Goal: Task Accomplishment & Management: Use online tool/utility

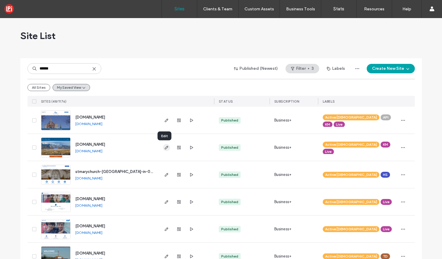
type input "******"
click at [164, 146] on icon "button" at bounding box center [166, 147] width 5 height 5
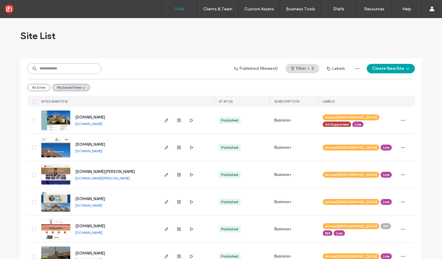
click at [66, 72] on input at bounding box center [64, 68] width 74 height 11
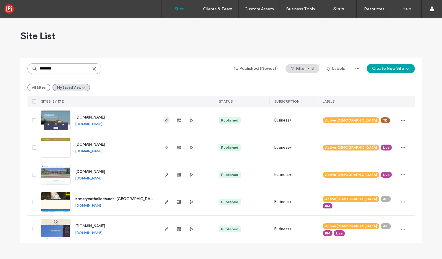
type input "********"
click at [168, 121] on icon "button" at bounding box center [166, 120] width 5 height 5
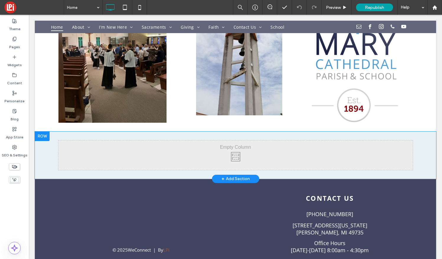
click at [47, 131] on div at bounding box center [42, 135] width 15 height 9
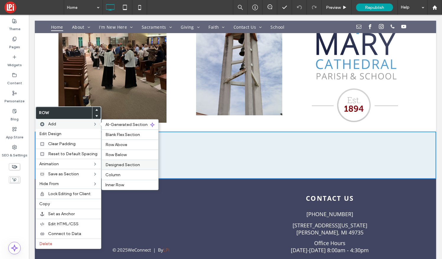
click at [125, 167] on span "Designed Section" at bounding box center [122, 164] width 35 height 5
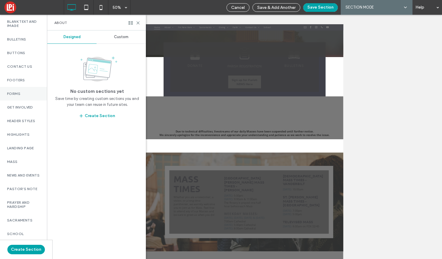
scroll to position [49, 0]
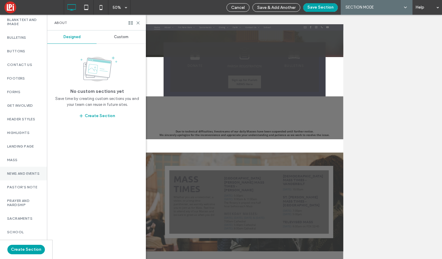
click at [19, 173] on label "News and Events" at bounding box center [23, 173] width 33 height 4
click at [121, 37] on span "Custom" at bounding box center [121, 37] width 14 height 5
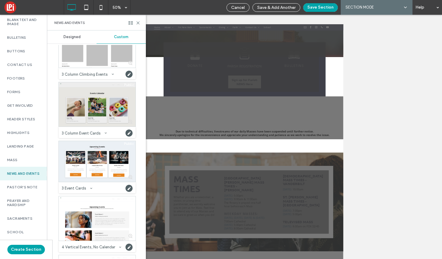
scroll to position [86, 0]
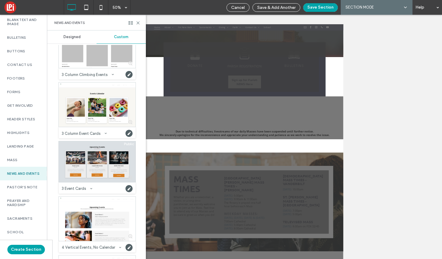
click at [90, 158] on div at bounding box center [97, 161] width 77 height 41
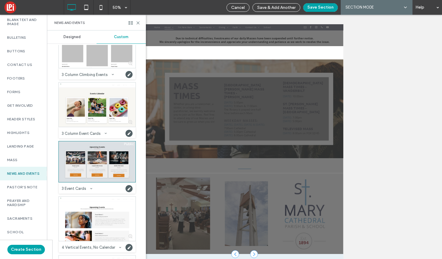
scroll to position [334, 0]
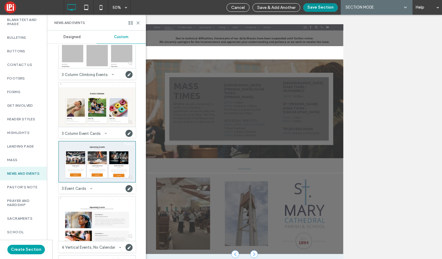
click at [315, 5] on button "Save Section" at bounding box center [320, 7] width 35 height 9
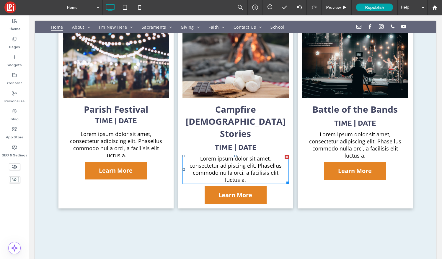
scroll to position [932, 0]
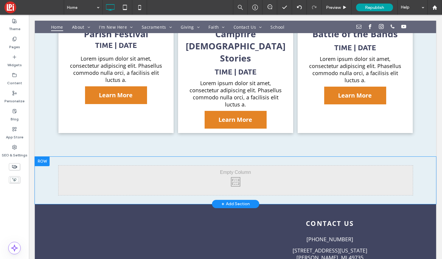
click at [41, 156] on div at bounding box center [42, 160] width 15 height 9
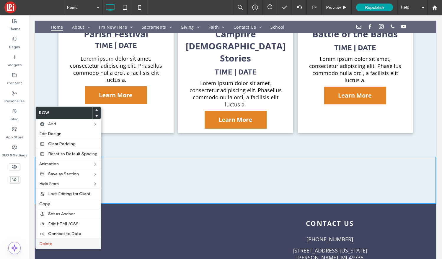
click at [53, 243] on label "Delete" at bounding box center [68, 243] width 58 height 5
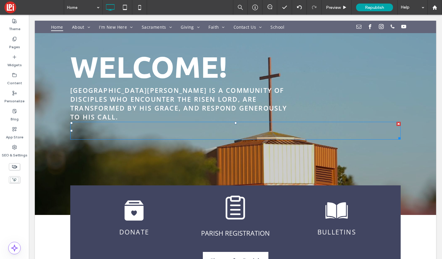
scroll to position [0, 0]
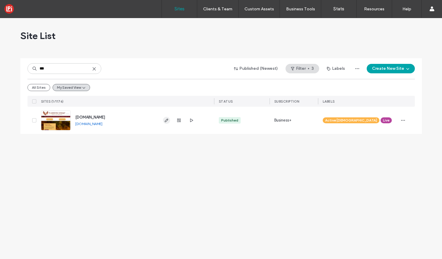
type input "***"
click at [165, 120] on icon "button" at bounding box center [166, 120] width 5 height 5
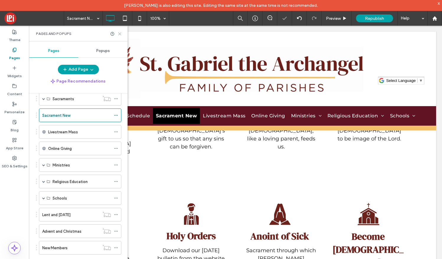
click at [119, 33] on icon at bounding box center [119, 34] width 4 height 4
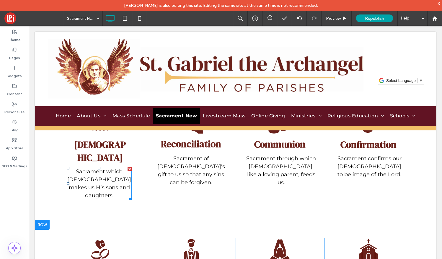
scroll to position [45, 0]
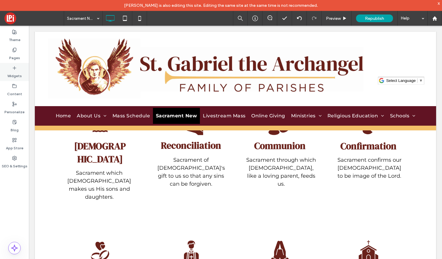
click at [15, 67] on icon at bounding box center [14, 68] width 5 height 5
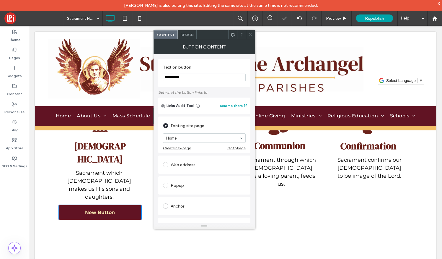
click at [220, 79] on input "**********" at bounding box center [204, 77] width 83 height 8
type input "**********"
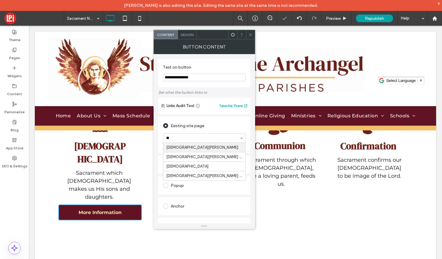
type input "***"
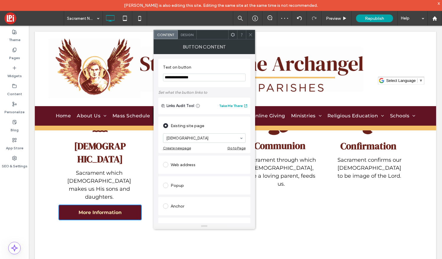
click at [251, 33] on use at bounding box center [250, 34] width 3 height 3
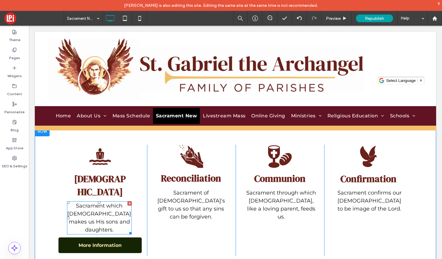
scroll to position [11, 0]
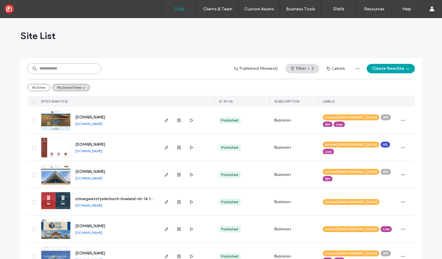
click at [84, 65] on input at bounding box center [64, 68] width 74 height 11
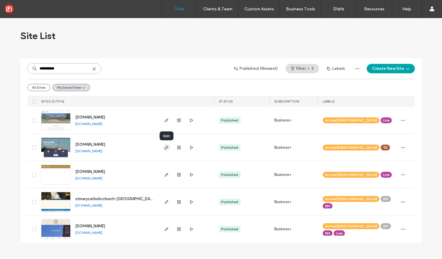
type input "**********"
click at [168, 147] on icon "button" at bounding box center [166, 147] width 5 height 5
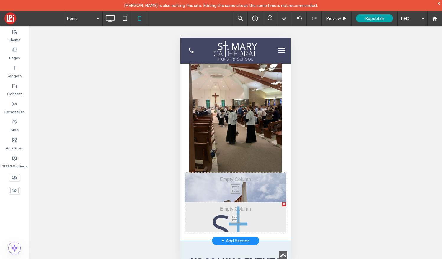
scroll to position [856, 0]
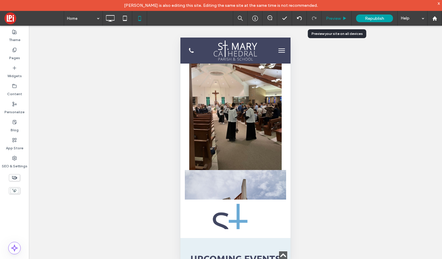
click at [332, 19] on span "Preview" at bounding box center [333, 18] width 15 height 5
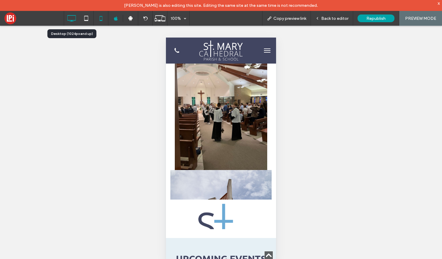
click at [74, 17] on icon at bounding box center [72, 18] width 12 height 12
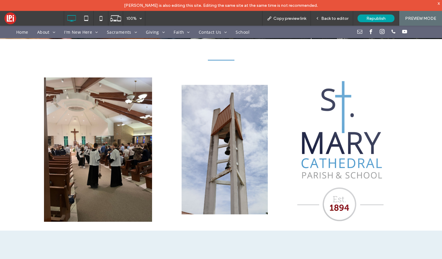
scroll to position [591, 0]
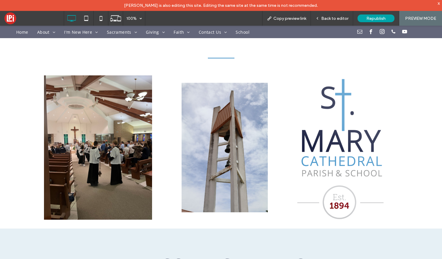
click at [229, 127] on div "Click To Paste" at bounding box center [224, 147] width 86 height 144
click at [333, 15] on div "Back to editor" at bounding box center [332, 18] width 42 height 15
click at [336, 21] on div "Back to editor" at bounding box center [332, 18] width 42 height 15
click at [332, 18] on span "Back to editor" at bounding box center [334, 18] width 27 height 5
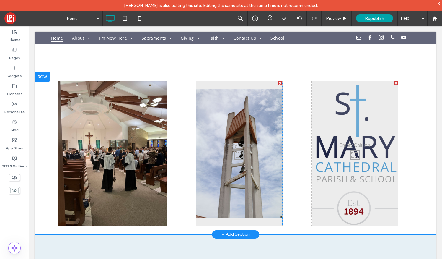
click at [229, 119] on div "Click To Paste" at bounding box center [239, 153] width 86 height 144
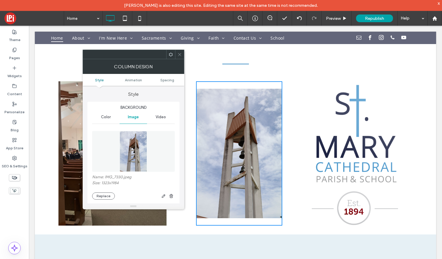
click at [178, 55] on icon at bounding box center [179, 54] width 4 height 4
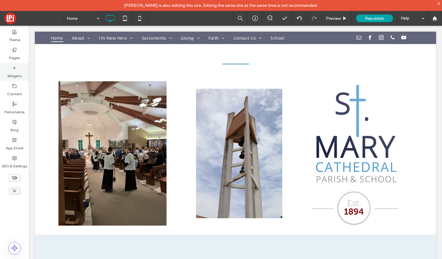
click at [16, 67] on icon at bounding box center [14, 68] width 5 height 5
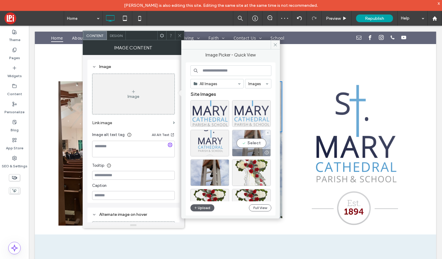
click at [252, 132] on div "Select" at bounding box center [251, 143] width 39 height 27
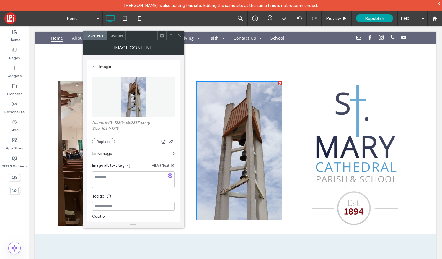
click at [180, 33] on icon at bounding box center [179, 35] width 4 height 4
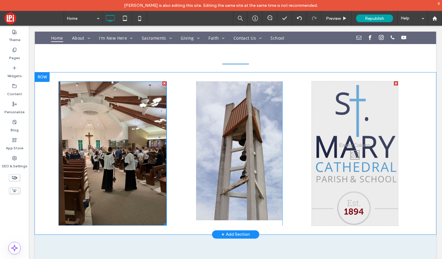
click at [118, 134] on img at bounding box center [112, 153] width 108 height 144
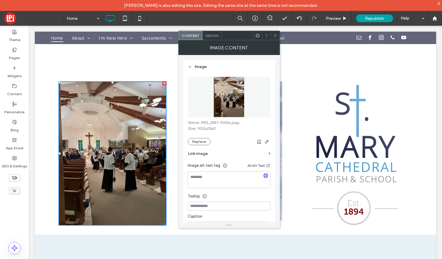
click at [277, 40] on div at bounding box center [275, 35] width 9 height 9
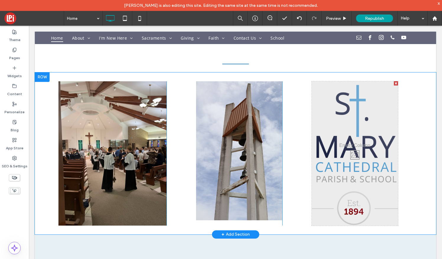
click at [346, 105] on div "Click To Paste" at bounding box center [355, 153] width 86 height 144
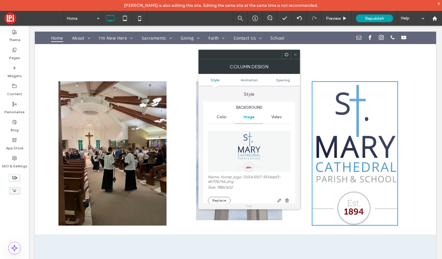
click at [294, 54] on icon at bounding box center [295, 54] width 4 height 4
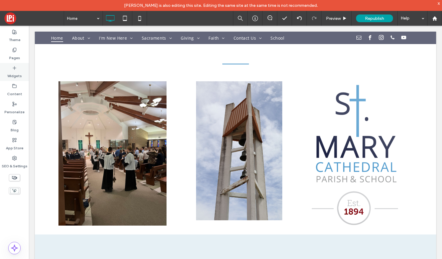
click at [15, 69] on icon at bounding box center [14, 68] width 5 height 5
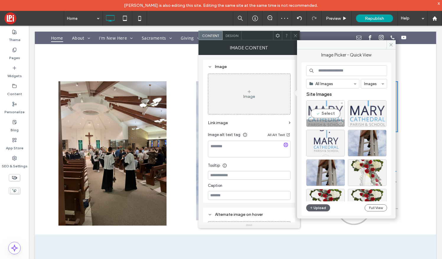
click at [321, 115] on div "Select" at bounding box center [325, 113] width 39 height 27
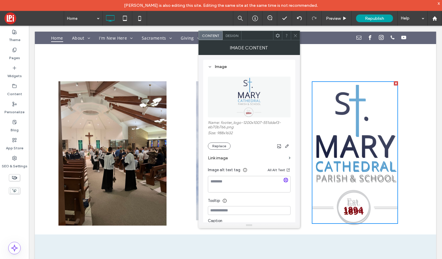
click at [233, 37] on span "Design" at bounding box center [231, 35] width 13 height 4
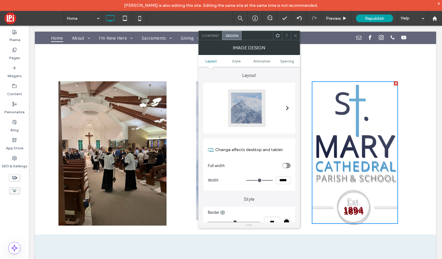
click at [294, 36] on icon at bounding box center [295, 35] width 4 height 4
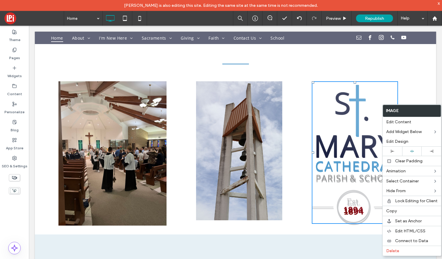
click at [412, 81] on div "Click To Paste Click To Paste Click To Paste" at bounding box center [235, 153] width 354 height 144
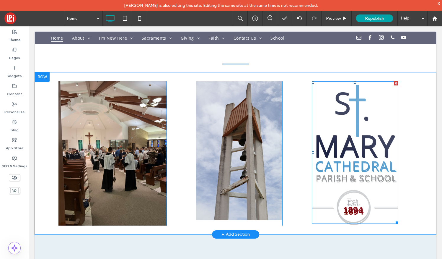
click at [367, 81] on img at bounding box center [355, 152] width 86 height 142
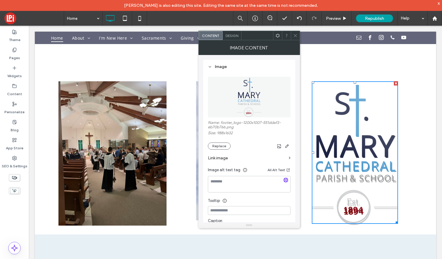
click at [408, 81] on div "Click To Paste Click To Paste Click To Paste" at bounding box center [235, 153] width 354 height 144
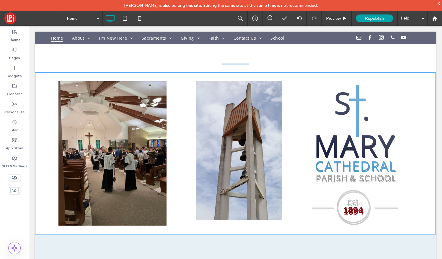
click at [321, 81] on img at bounding box center [355, 152] width 86 height 142
click at [366, 110] on img at bounding box center [355, 152] width 86 height 142
click at [367, 127] on img at bounding box center [355, 152] width 86 height 142
click at [338, 19] on span "Preview" at bounding box center [333, 18] width 15 height 5
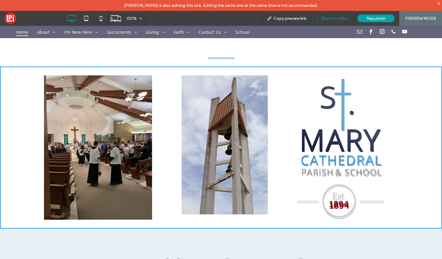
click at [336, 18] on span "Back to editor" at bounding box center [334, 18] width 27 height 5
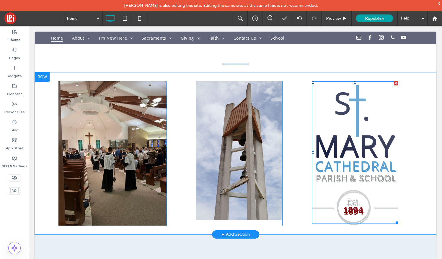
click at [394, 81] on div at bounding box center [396, 83] width 4 height 4
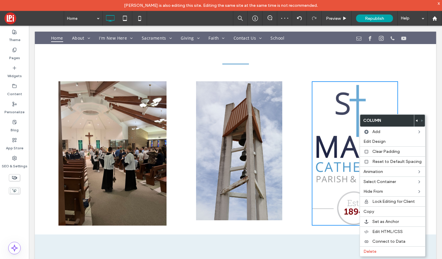
click at [344, 112] on div "Click To Paste" at bounding box center [355, 153] width 86 height 144
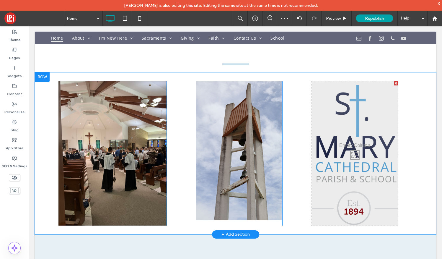
click at [344, 112] on div "Click To Paste" at bounding box center [355, 153] width 86 height 144
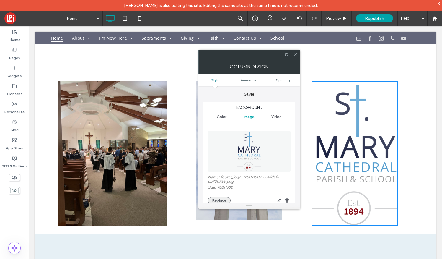
click at [225, 199] on button "Replace" at bounding box center [219, 200] width 23 height 7
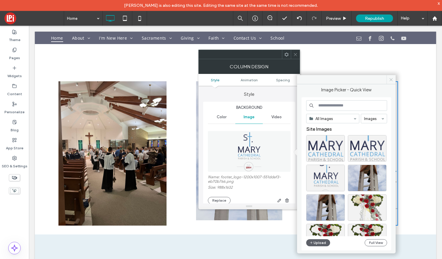
click at [390, 79] on use at bounding box center [390, 79] width 3 height 3
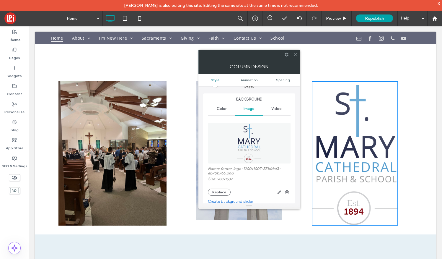
scroll to position [8, 0]
click at [287, 192] on use "button" at bounding box center [287, 192] width 4 height 4
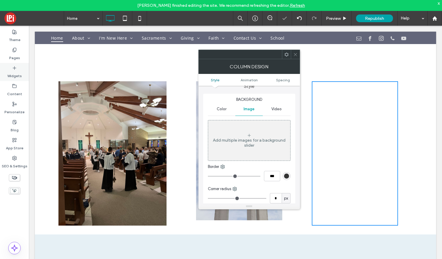
click at [14, 64] on div "Widgets" at bounding box center [14, 72] width 29 height 18
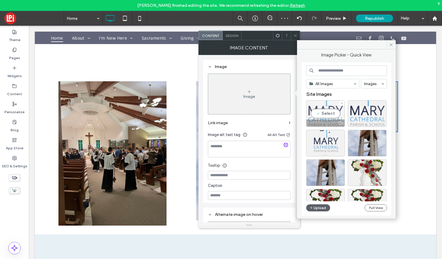
click at [328, 112] on div "Select" at bounding box center [325, 113] width 39 height 27
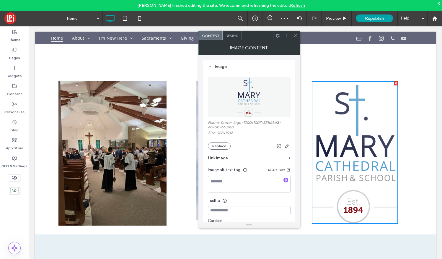
click at [297, 34] on div at bounding box center [295, 35] width 9 height 9
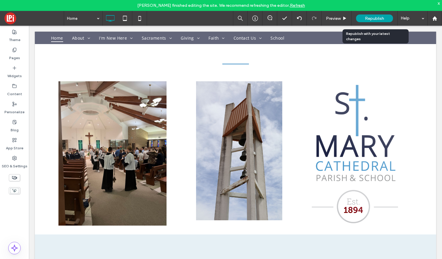
click at [370, 18] on span "Republish" at bounding box center [374, 18] width 19 height 5
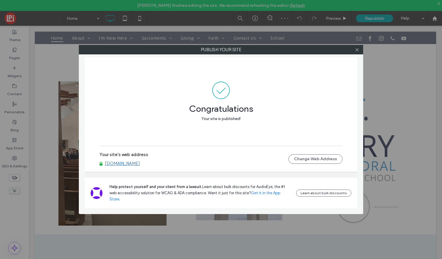
click at [140, 10] on div "Publish your site Congratulations Your site is published! Your site's web addre…" at bounding box center [221, 129] width 442 height 259
click at [140, 11] on div "Publish your site Congratulations Your site is published! Your site's web addre…" at bounding box center [221, 129] width 442 height 259
click at [357, 52] on span at bounding box center [357, 49] width 4 height 9
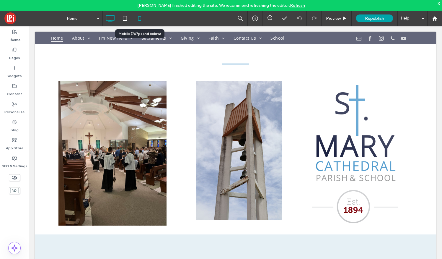
click at [140, 18] on icon at bounding box center [140, 18] width 12 height 12
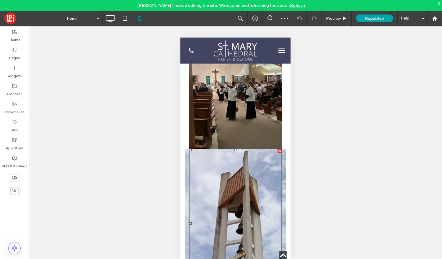
scroll to position [889, 0]
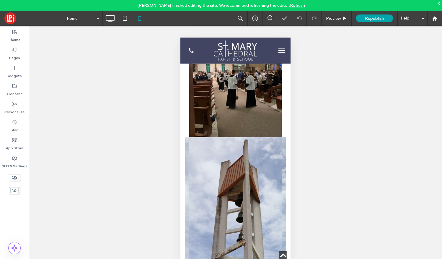
click at [284, 147] on div "Click To Paste" at bounding box center [235, 211] width 101 height 149
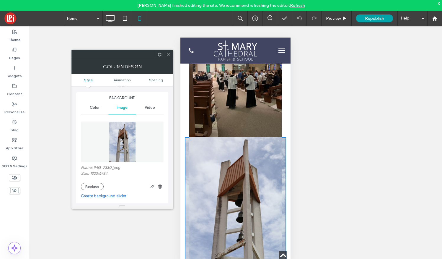
scroll to position [10, 0]
click at [160, 185] on icon "button" at bounding box center [160, 185] width 5 height 5
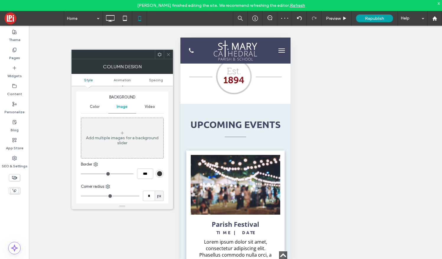
scroll to position [867, 0]
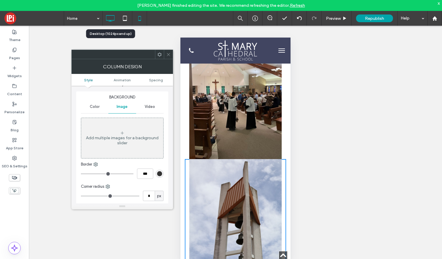
click at [113, 15] on icon at bounding box center [110, 18] width 12 height 12
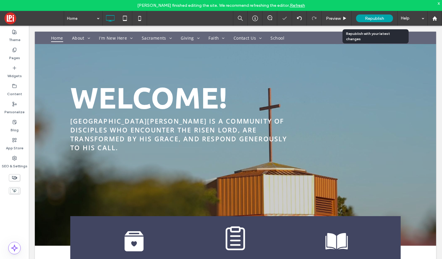
scroll to position [0, 0]
click at [368, 15] on div "Republish" at bounding box center [374, 18] width 37 height 8
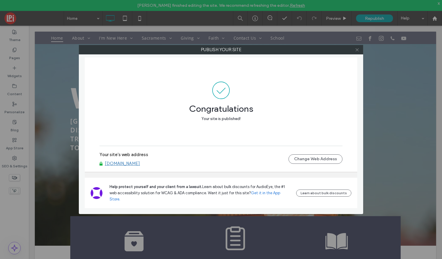
click at [358, 49] on icon at bounding box center [357, 50] width 4 height 4
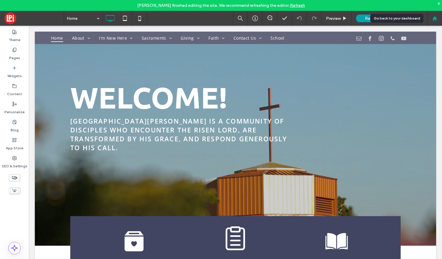
click at [434, 18] on use at bounding box center [434, 18] width 4 height 4
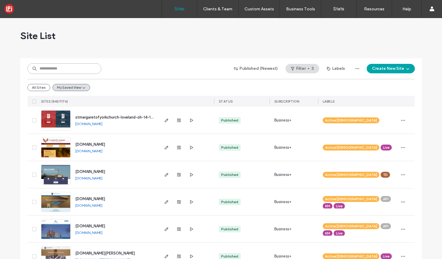
click at [87, 67] on input at bounding box center [64, 68] width 74 height 11
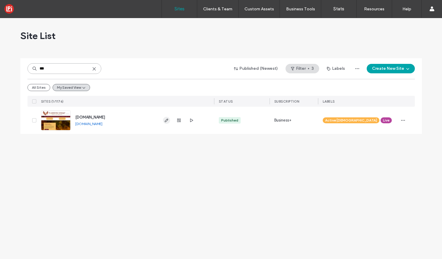
type input "***"
click at [164, 118] on icon "button" at bounding box center [166, 120] width 5 height 5
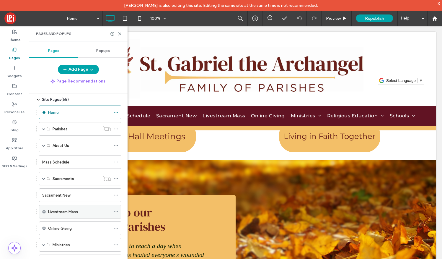
scroll to position [16, 0]
drag, startPoint x: 68, startPoint y: 197, endPoint x: 61, endPoint y: 191, distance: 8.8
click at [43, 197] on span at bounding box center [43, 195] width 3 height 13
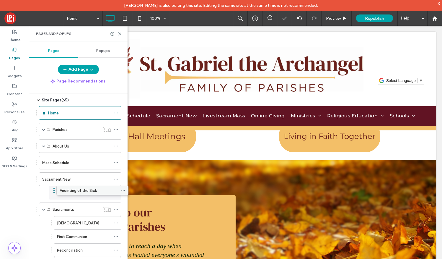
drag, startPoint x: 66, startPoint y: 209, endPoint x: 71, endPoint y: 190, distance: 20.0
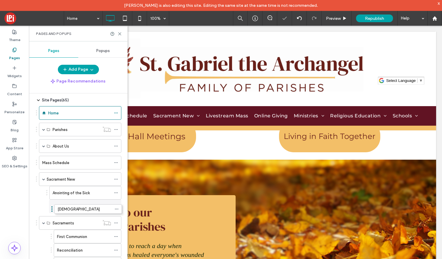
drag, startPoint x: 71, startPoint y: 220, endPoint x: 72, endPoint y: 213, distance: 6.5
drag, startPoint x: 71, startPoint y: 236, endPoint x: 70, endPoint y: 221, distance: 14.8
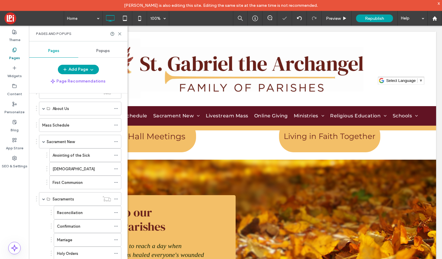
scroll to position [65, 0]
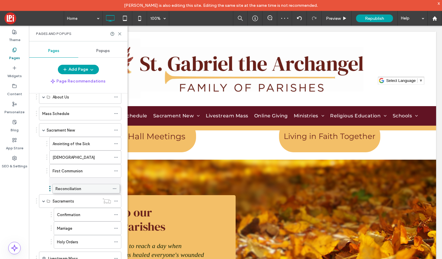
drag, startPoint x: 70, startPoint y: 204, endPoint x: 69, endPoint y: 187, distance: 16.3
drag, startPoint x: 69, startPoint y: 215, endPoint x: 68, endPoint y: 197, distance: 17.8
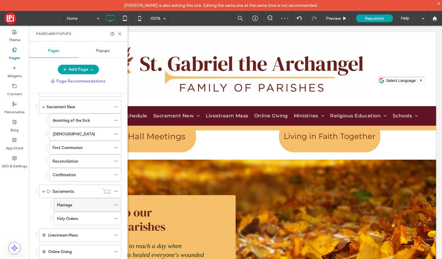
scroll to position [90, 0]
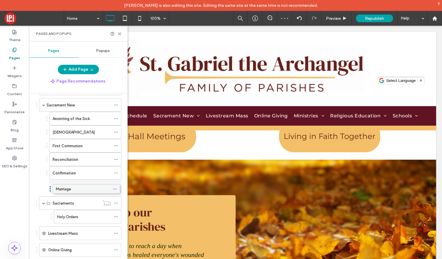
drag, startPoint x: 71, startPoint y: 205, endPoint x: 70, endPoint y: 189, distance: 15.4
drag, startPoint x: 70, startPoint y: 215, endPoint x: 68, endPoint y: 201, distance: 14.3
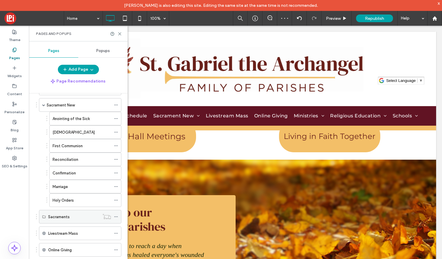
click at [115, 215] on icon at bounding box center [116, 216] width 4 height 4
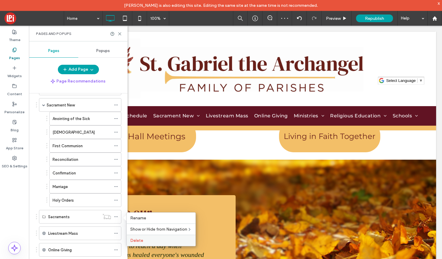
click at [146, 238] on label "Delete" at bounding box center [161, 240] width 62 height 5
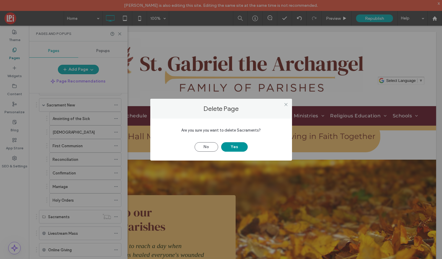
click at [234, 145] on button "Yes" at bounding box center [234, 146] width 27 height 9
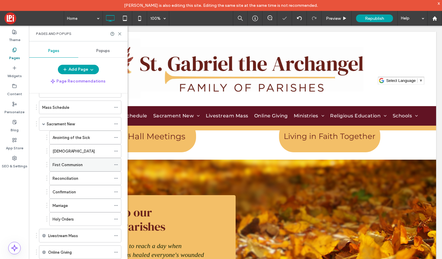
scroll to position [72, 0]
click at [114, 122] on icon at bounding box center [116, 123] width 4 height 4
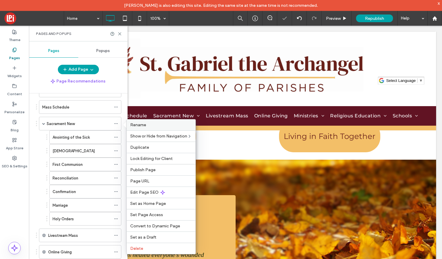
click at [138, 125] on span "Rename" at bounding box center [138, 124] width 16 height 5
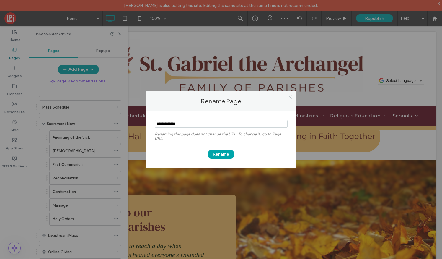
click at [194, 122] on input "notEmpty" at bounding box center [221, 124] width 133 height 8
click at [192, 126] on input "notEmpty" at bounding box center [221, 124] width 133 height 8
drag, startPoint x: 192, startPoint y: 124, endPoint x: 175, endPoint y: 124, distance: 17.1
click at [175, 124] on input "notEmpty" at bounding box center [221, 124] width 133 height 8
type input "**********"
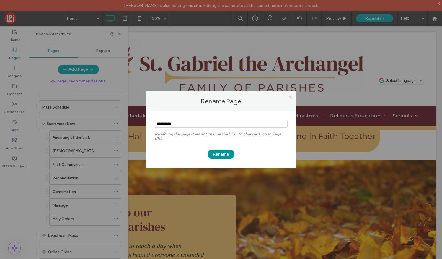
click at [219, 154] on button "Rename" at bounding box center [220, 153] width 27 height 9
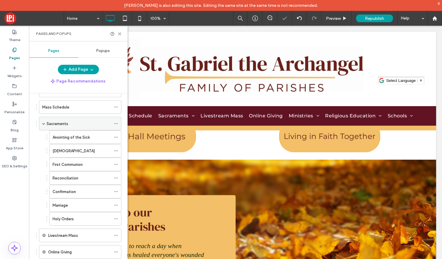
click at [115, 121] on icon at bounding box center [116, 123] width 4 height 4
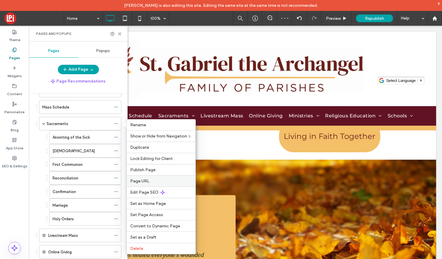
click at [145, 177] on div "Page URL" at bounding box center [161, 180] width 69 height 11
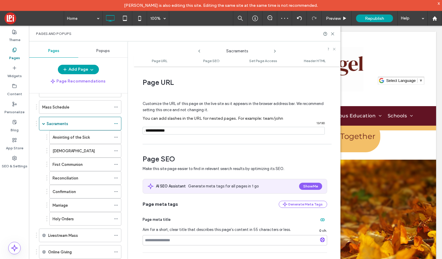
click at [189, 129] on input "notEmpty" at bounding box center [234, 131] width 182 height 8
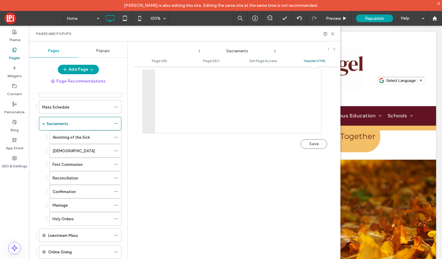
scroll to position [643, 0]
type input "**********"
click at [313, 140] on button "Save" at bounding box center [313, 139] width 27 height 9
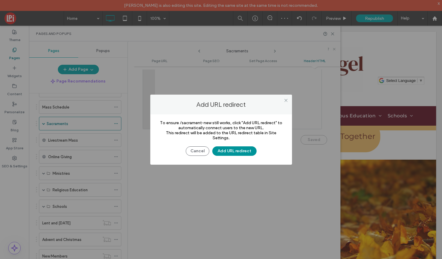
click at [234, 150] on button "Add URL redirect" at bounding box center [234, 150] width 44 height 9
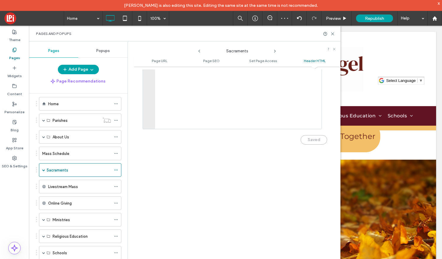
scroll to position [0, 0]
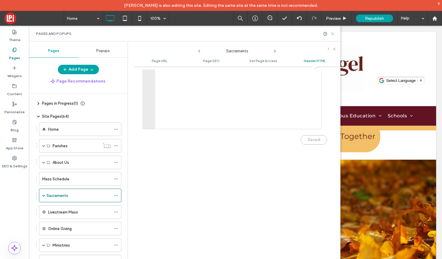
click at [332, 33] on icon at bounding box center [332, 34] width 4 height 4
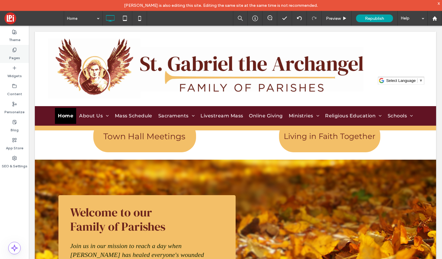
click at [15, 50] on icon at bounding box center [14, 50] width 5 height 5
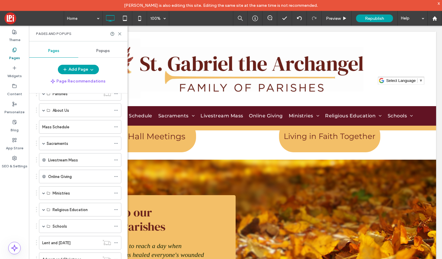
scroll to position [68, 0]
click at [42, 127] on div "Sacraments" at bounding box center [80, 127] width 82 height 14
click at [43, 127] on span at bounding box center [43, 126] width 3 height 3
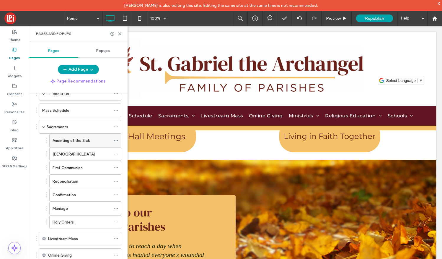
click at [115, 139] on icon at bounding box center [116, 140] width 4 height 4
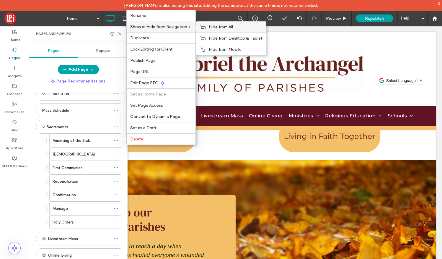
click at [209, 26] on div "Hide from All" at bounding box center [231, 27] width 70 height 11
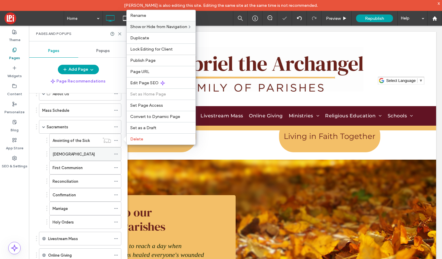
click at [115, 153] on icon at bounding box center [116, 154] width 4 height 4
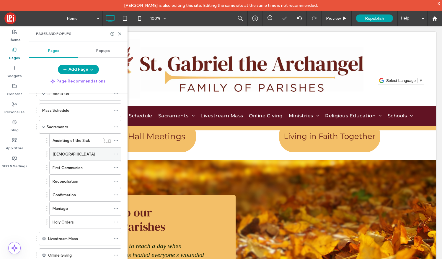
click at [115, 153] on icon at bounding box center [116, 154] width 4 height 4
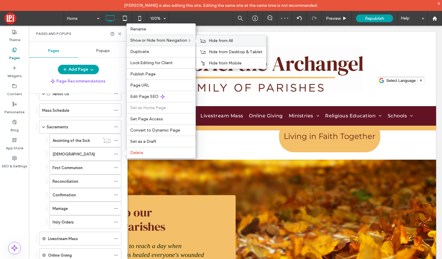
click at [214, 42] on span "Hide from All" at bounding box center [221, 40] width 24 height 5
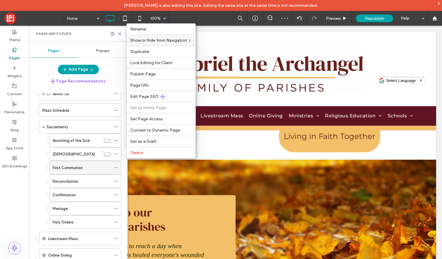
click at [116, 168] on icon at bounding box center [116, 167] width 4 height 4
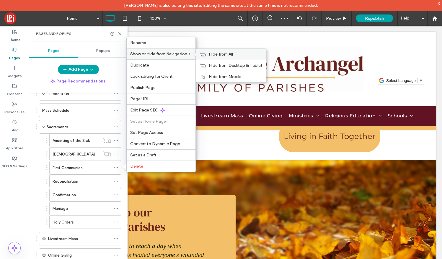
click at [210, 52] on span "Hide from All" at bounding box center [221, 54] width 24 height 5
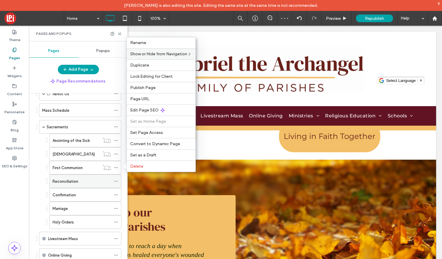
click at [115, 181] on icon at bounding box center [116, 181] width 4 height 4
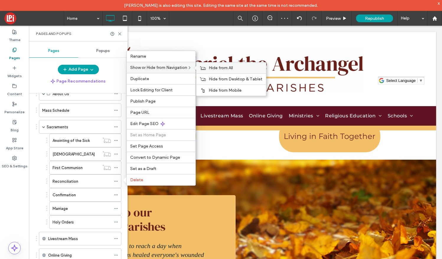
click at [206, 66] on icon at bounding box center [203, 68] width 6 height 4
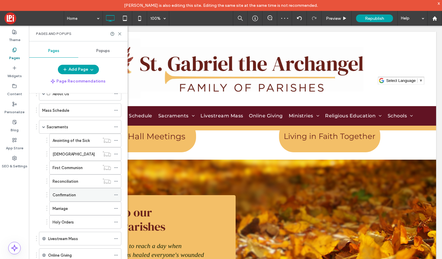
click at [114, 194] on icon at bounding box center [116, 194] width 4 height 4
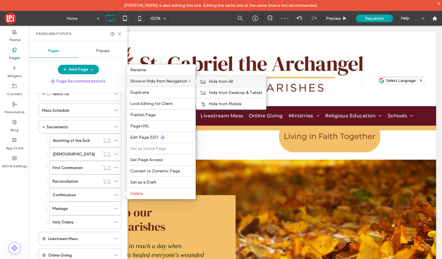
click at [216, 76] on div "Hide from All" at bounding box center [231, 81] width 70 height 11
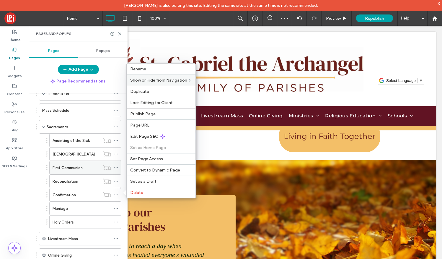
scroll to position [112, 0]
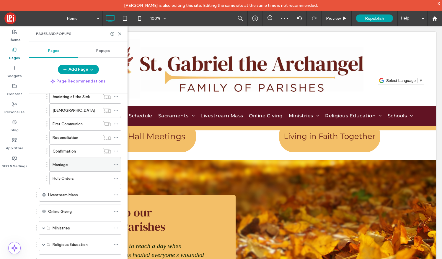
click at [115, 165] on icon at bounding box center [116, 164] width 4 height 4
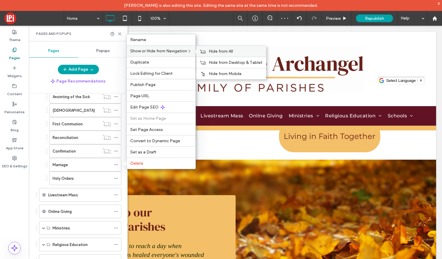
click at [212, 51] on span "Hide from All" at bounding box center [221, 51] width 24 height 5
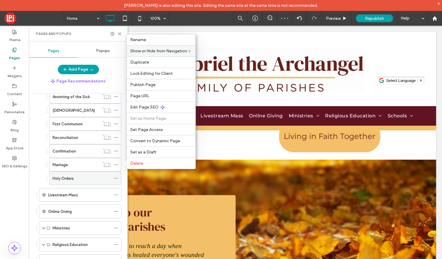
click at [118, 178] on icon at bounding box center [116, 178] width 4 height 4
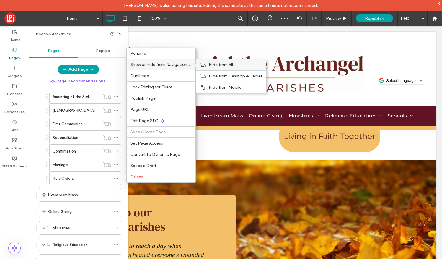
click at [214, 65] on span "Hide from All" at bounding box center [221, 64] width 24 height 5
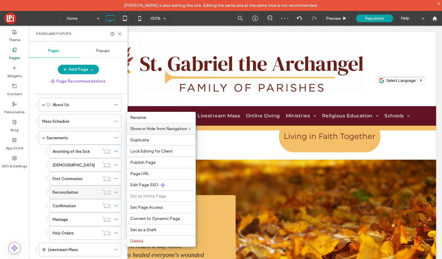
scroll to position [48, 0]
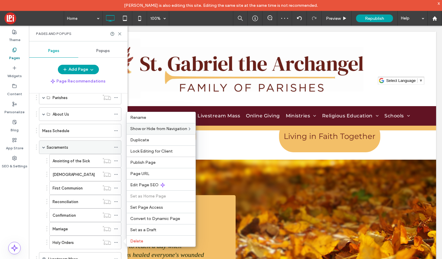
click at [63, 146] on label "Sacraments" at bounding box center [58, 147] width 22 height 10
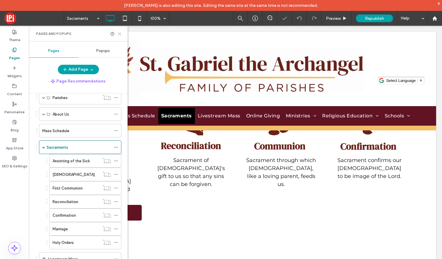
click at [119, 33] on icon at bounding box center [119, 34] width 4 height 4
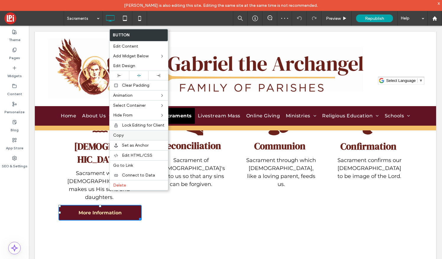
click at [121, 135] on span "Copy" at bounding box center [118, 135] width 11 height 5
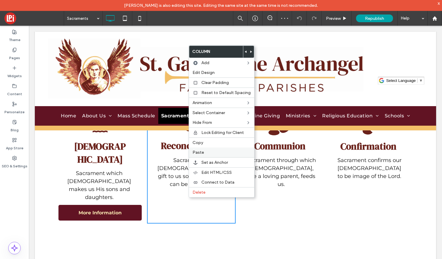
click at [204, 151] on label "Paste" at bounding box center [221, 152] width 58 height 5
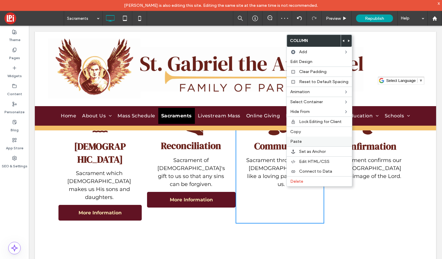
click at [298, 141] on span "Paste" at bounding box center [296, 141] width 12 height 5
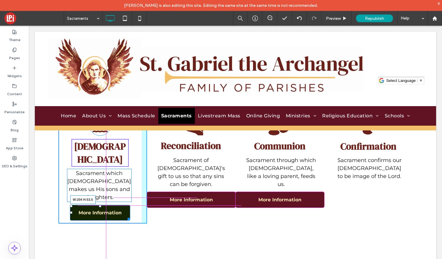
drag, startPoint x: 140, startPoint y: 197, endPoint x: 128, endPoint y: 197, distance: 11.5
click at [128, 215] on div at bounding box center [127, 217] width 4 height 4
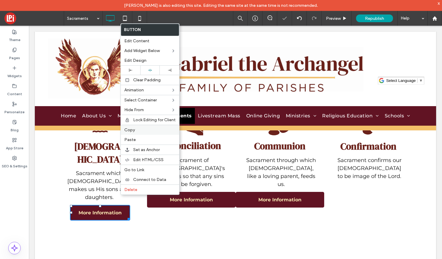
click at [133, 130] on span "Copy" at bounding box center [129, 129] width 11 height 5
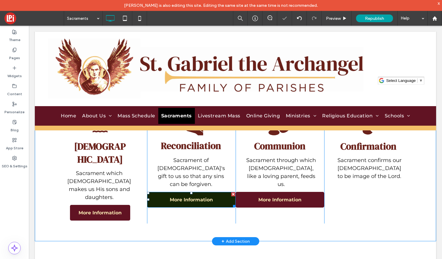
click at [233, 192] on div at bounding box center [233, 194] width 4 height 4
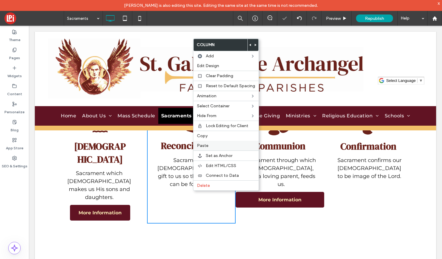
click at [204, 144] on span "Paste" at bounding box center [203, 145] width 12 height 5
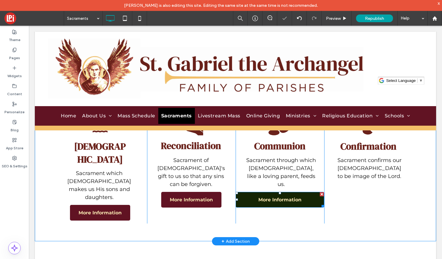
click at [321, 192] on div at bounding box center [322, 194] width 4 height 4
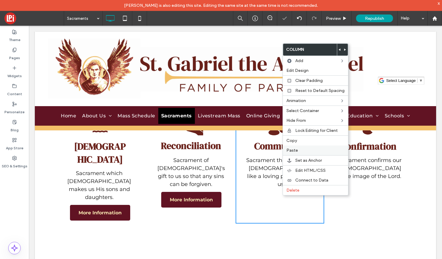
click at [294, 151] on span "Paste" at bounding box center [292, 150] width 12 height 5
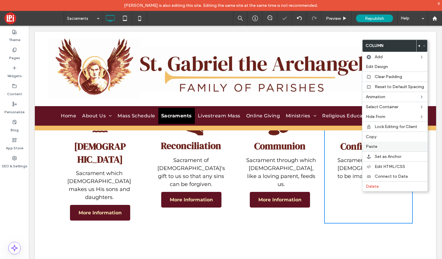
click at [368, 146] on span "Paste" at bounding box center [372, 146] width 12 height 5
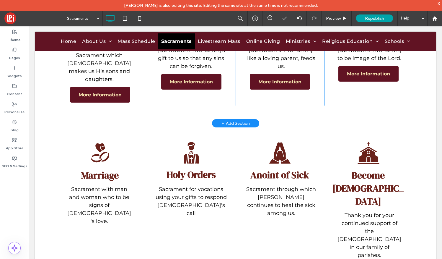
scroll to position [166, 0]
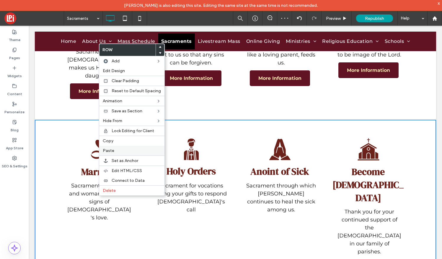
click at [110, 149] on span "Paste" at bounding box center [109, 150] width 12 height 5
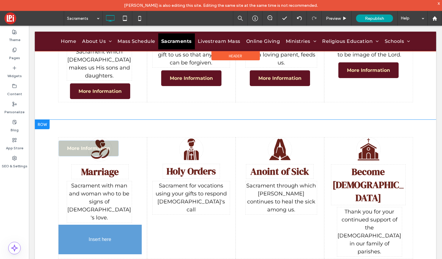
drag, startPoint x: 112, startPoint y: 130, endPoint x: 107, endPoint y: 209, distance: 78.4
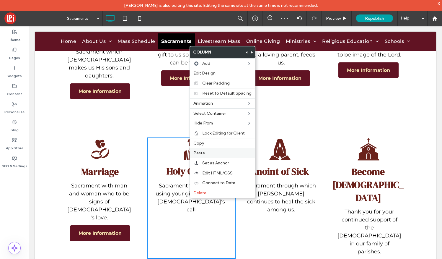
click at [205, 151] on label "Paste" at bounding box center [222, 152] width 58 height 5
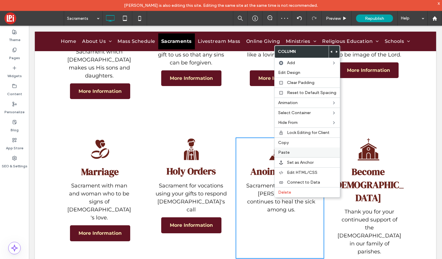
click at [290, 151] on label "Paste" at bounding box center [307, 152] width 58 height 5
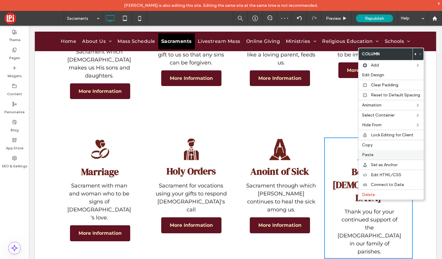
click at [375, 156] on label "Paste" at bounding box center [391, 154] width 58 height 5
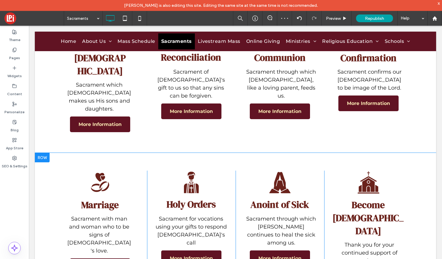
scroll to position [133, 0]
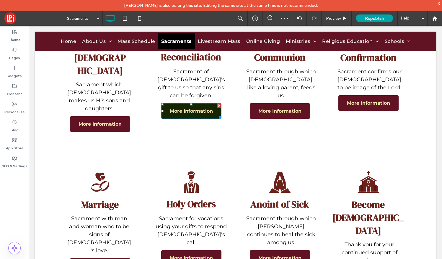
click at [180, 108] on span "More Information" at bounding box center [191, 111] width 43 height 6
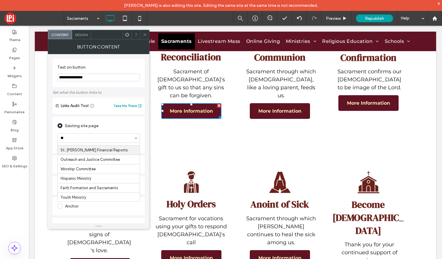
scroll to position [48, 0]
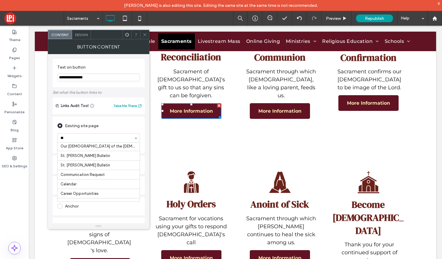
type input "***"
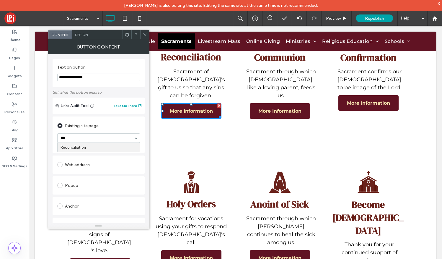
scroll to position [0, 0]
click at [145, 35] on icon at bounding box center [145, 34] width 4 height 4
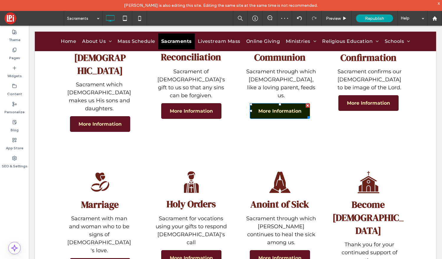
click at [279, 108] on span "More Information" at bounding box center [279, 111] width 43 height 6
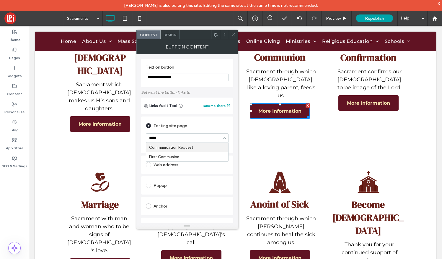
type input "******"
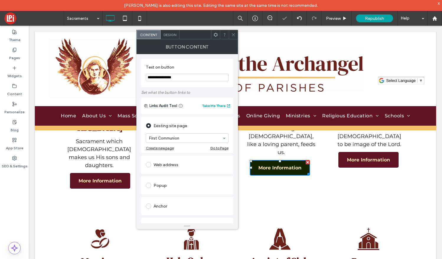
scroll to position [36, 0]
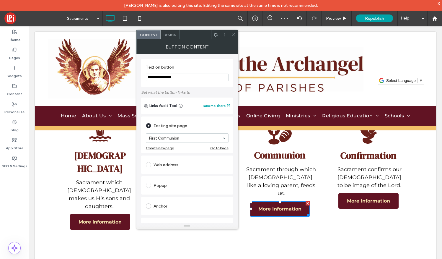
click at [233, 34] on use at bounding box center [233, 34] width 3 height 3
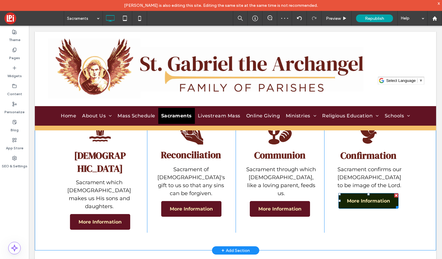
click at [361, 194] on link "More Information" at bounding box center [368, 201] width 60 height 16
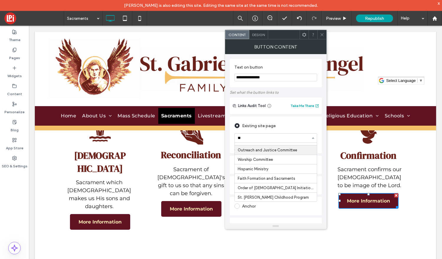
scroll to position [58, 0]
type input "***"
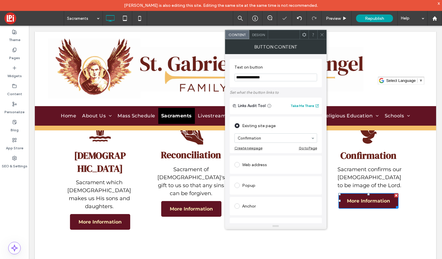
click at [322, 33] on icon at bounding box center [322, 34] width 4 height 4
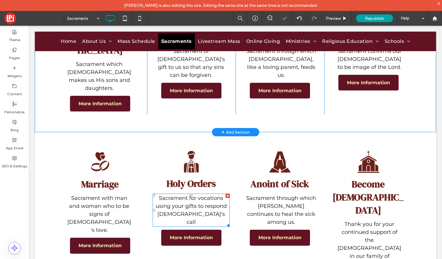
scroll to position [161, 0]
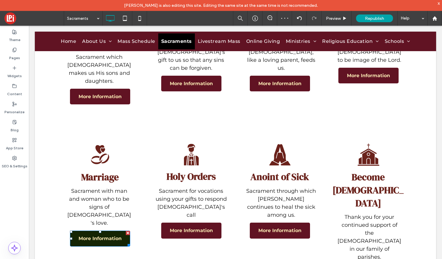
click at [93, 235] on span "More Information" at bounding box center [100, 238] width 43 height 6
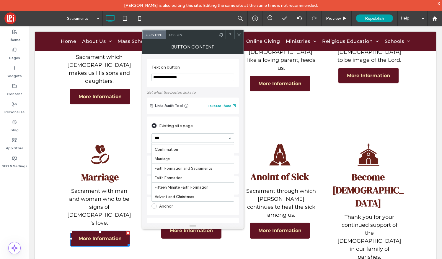
scroll to position [0, 0]
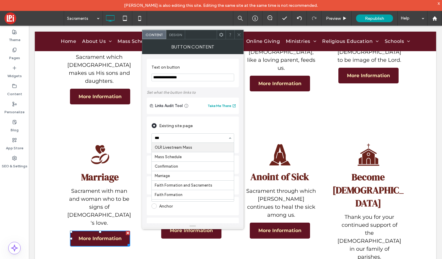
type input "****"
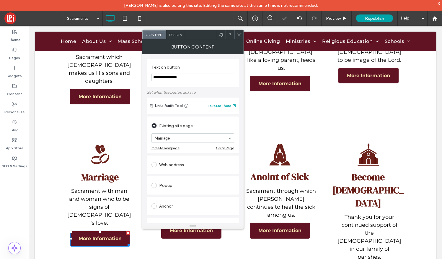
click at [240, 34] on icon at bounding box center [239, 34] width 4 height 4
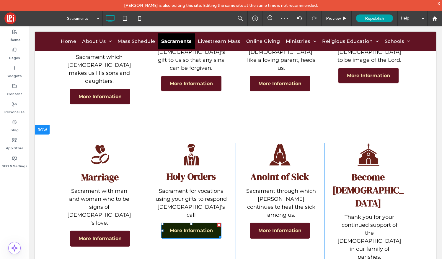
click at [184, 227] on span "More Information" at bounding box center [191, 230] width 43 height 6
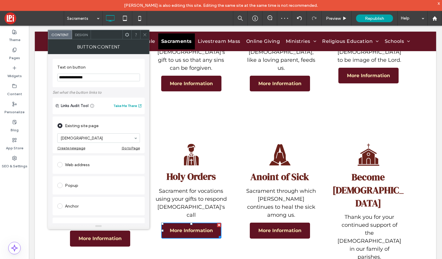
click at [99, 78] on input "**********" at bounding box center [98, 77] width 83 height 8
type input "*"
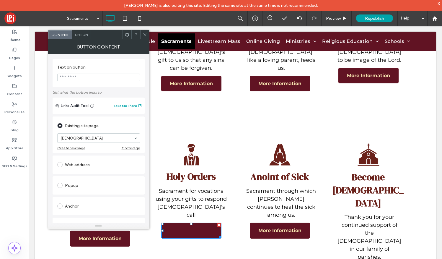
type input "*****"
type input "**********"
click at [89, 144] on section "[DEMOGRAPHIC_DATA]" at bounding box center [98, 137] width 83 height 15
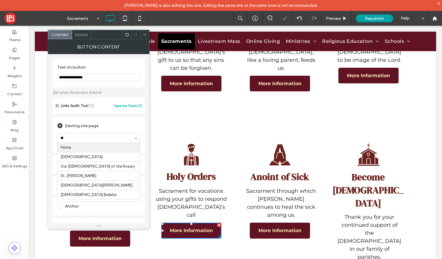
type input "***"
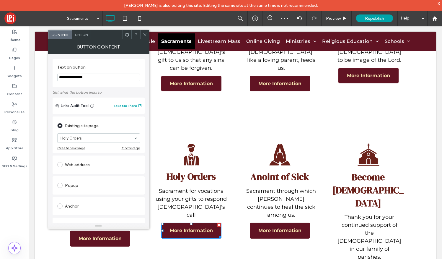
click at [145, 34] on icon at bounding box center [145, 34] width 4 height 4
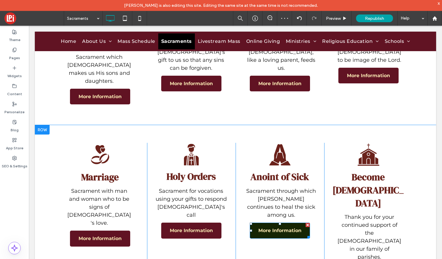
click at [281, 222] on link "More Information" at bounding box center [280, 230] width 60 height 16
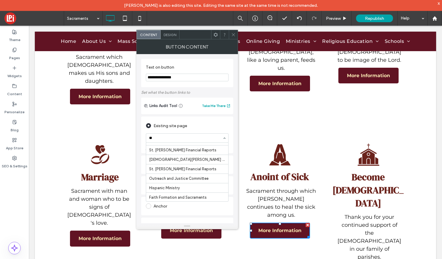
scroll to position [68, 0]
type input "***"
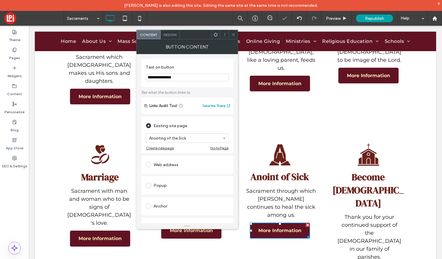
click at [233, 33] on icon at bounding box center [233, 34] width 4 height 4
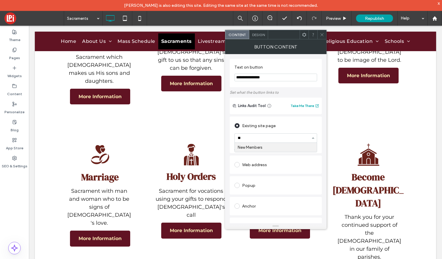
type input "*"
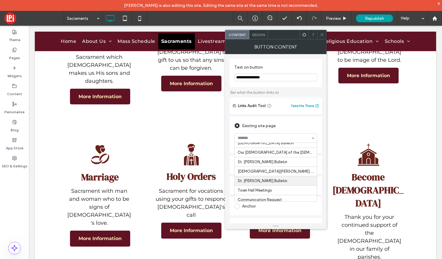
scroll to position [85, 0]
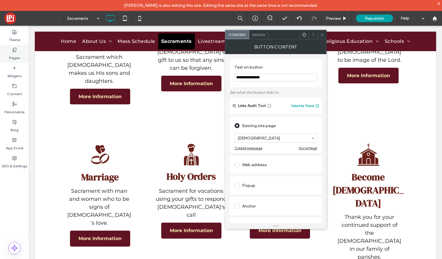
click at [15, 52] on icon at bounding box center [14, 50] width 5 height 5
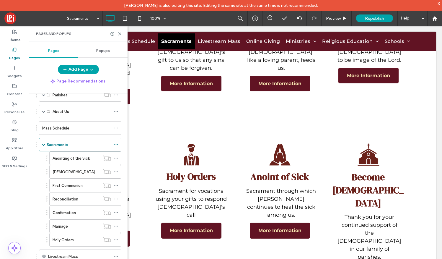
scroll to position [53, 0]
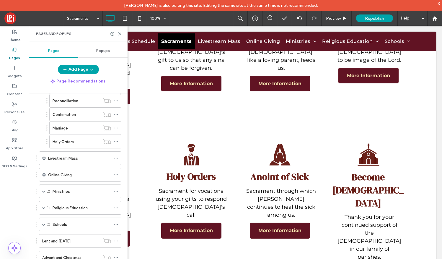
scroll to position [157, 0]
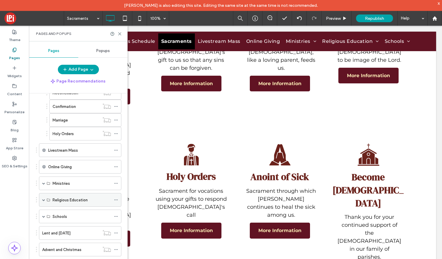
click at [43, 197] on span at bounding box center [43, 199] width 3 height 13
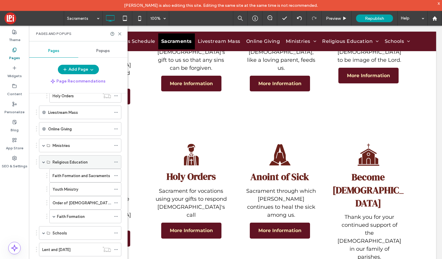
scroll to position [195, 0]
click at [53, 215] on span at bounding box center [54, 215] width 3 height 3
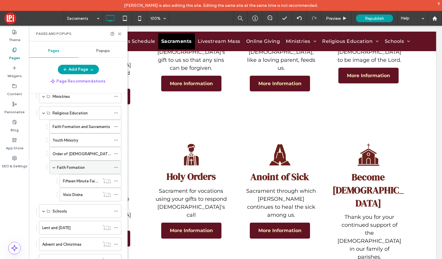
scroll to position [201, 0]
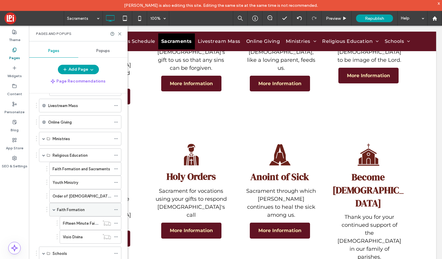
click at [52, 209] on div "Faith Formation" at bounding box center [85, 209] width 72 height 14
click at [43, 154] on span at bounding box center [43, 154] width 3 height 3
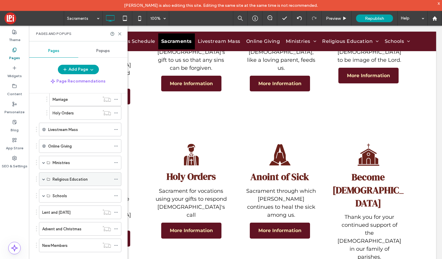
scroll to position [177, 0]
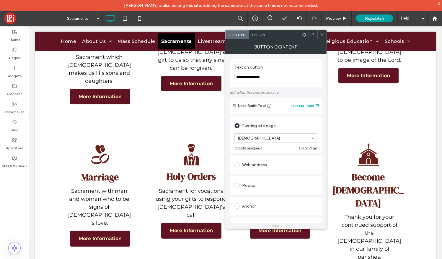
click at [274, 78] on input "**********" at bounding box center [275, 77] width 83 height 8
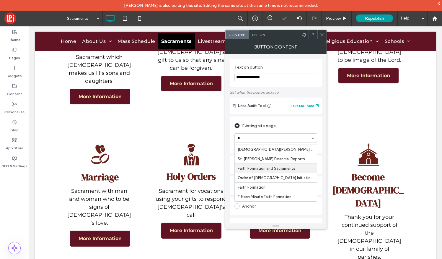
scroll to position [0, 0]
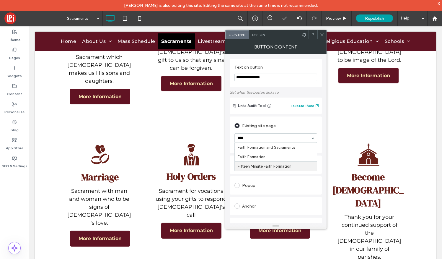
type input "*****"
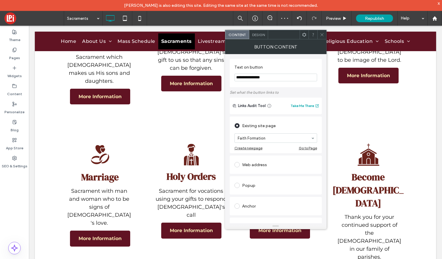
click at [324, 32] on span at bounding box center [322, 34] width 4 height 9
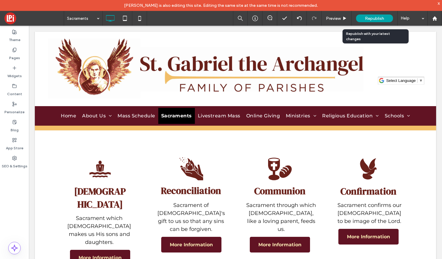
click at [372, 19] on span "Republish" at bounding box center [374, 18] width 19 height 5
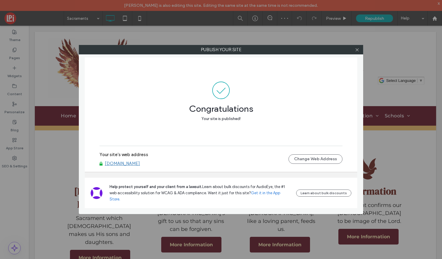
click at [127, 166] on link "[DOMAIN_NAME]" at bounding box center [122, 163] width 35 height 5
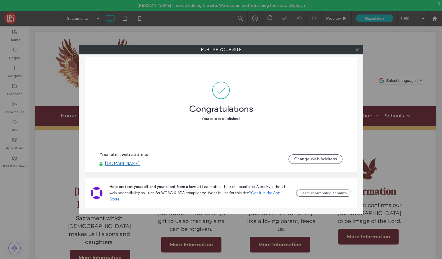
click at [356, 49] on use at bounding box center [356, 49] width 3 height 3
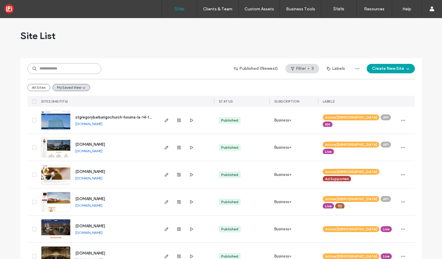
click at [81, 66] on input at bounding box center [64, 68] width 74 height 11
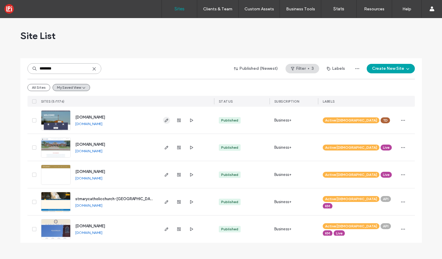
type input "********"
click at [166, 122] on icon "button" at bounding box center [166, 120] width 5 height 5
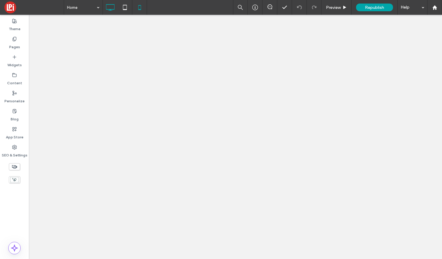
click at [138, 6] on icon at bounding box center [140, 7] width 12 height 12
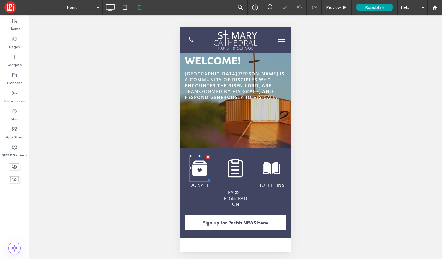
scroll to position [49, 0]
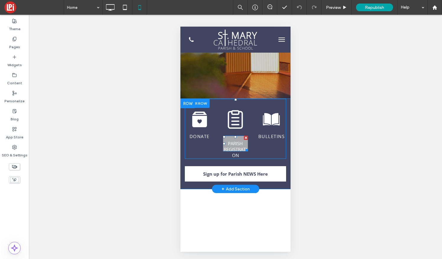
click at [232, 145] on span "PARISH REGISTRATION" at bounding box center [235, 148] width 24 height 27
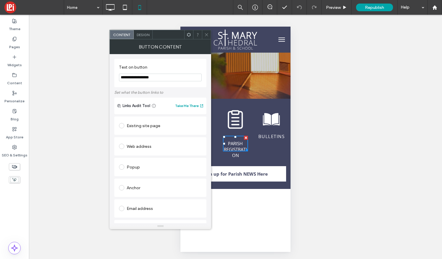
click at [207, 36] on icon at bounding box center [206, 34] width 4 height 4
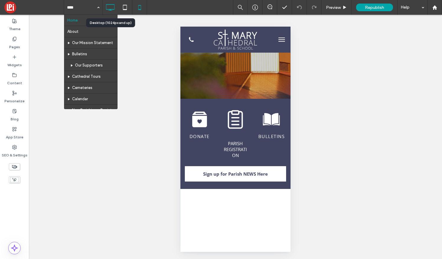
click at [112, 9] on icon at bounding box center [110, 7] width 12 height 12
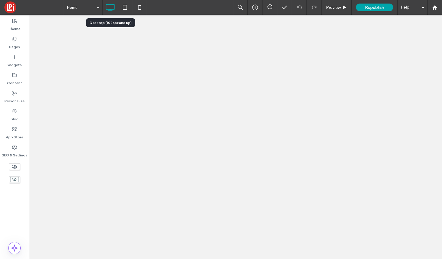
scroll to position [0, 0]
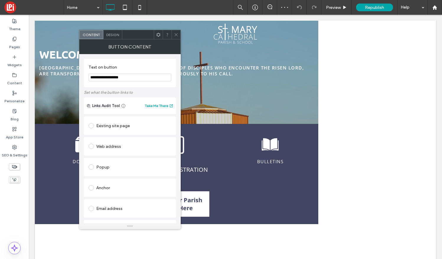
click at [115, 35] on span "Design" at bounding box center [112, 34] width 13 height 4
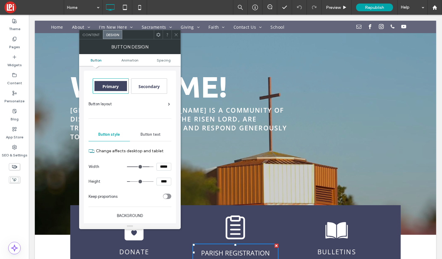
scroll to position [60, 0]
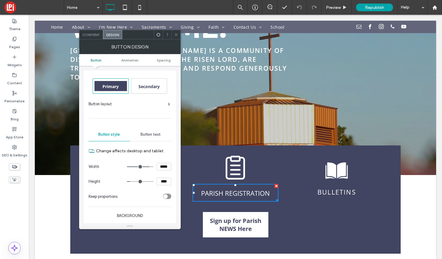
click at [167, 197] on div "toggle" at bounding box center [165, 196] width 4 height 4
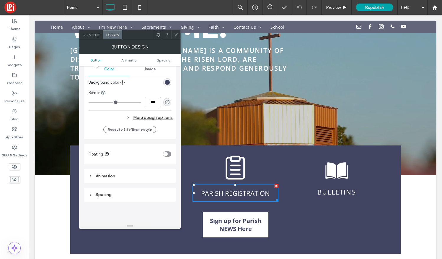
scroll to position [165, 0]
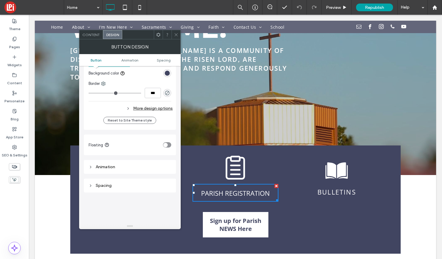
click at [175, 36] on icon at bounding box center [176, 34] width 4 height 4
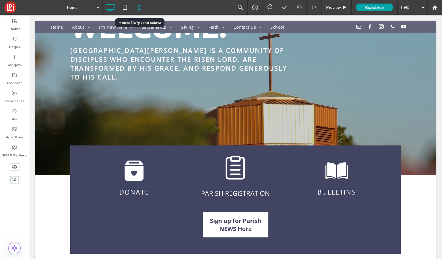
click at [136, 8] on icon at bounding box center [140, 7] width 12 height 12
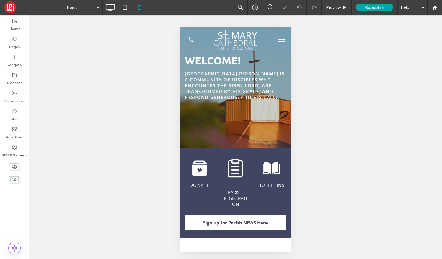
scroll to position [0, 0]
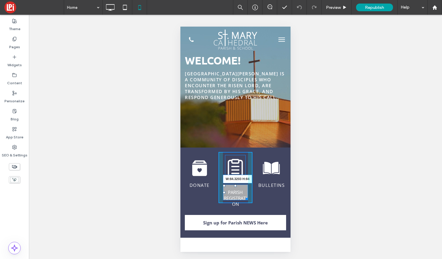
drag, startPoint x: 246, startPoint y: 197, endPoint x: 251, endPoint y: 206, distance: 10.4
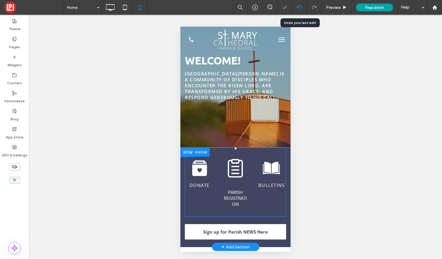
click at [300, 7] on icon at bounding box center [299, 7] width 5 height 5
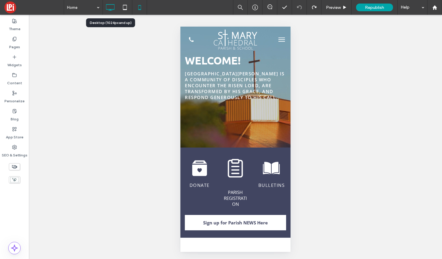
click at [110, 9] on use at bounding box center [110, 7] width 9 height 6
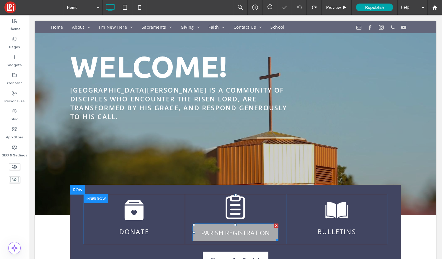
scroll to position [37, 0]
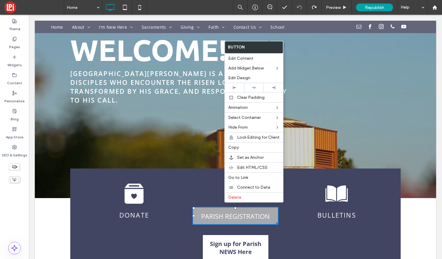
click at [207, 207] on span "PARISH REGISTRATION" at bounding box center [235, 216] width 69 height 18
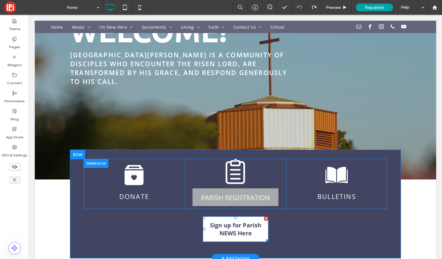
scroll to position [65, 0]
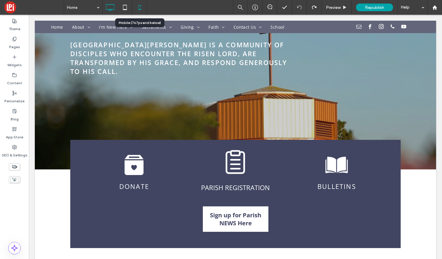
click at [138, 8] on icon at bounding box center [140, 7] width 12 height 12
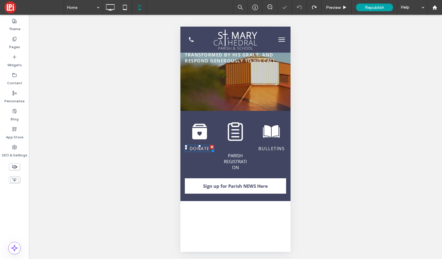
scroll to position [34, 0]
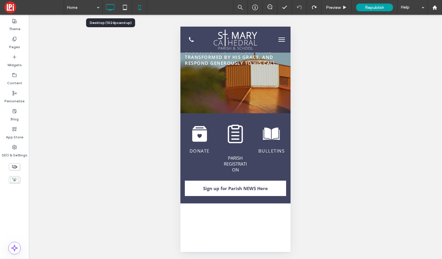
click at [108, 6] on icon at bounding box center [110, 7] width 12 height 12
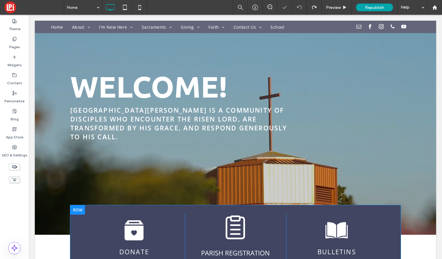
scroll to position [69, 0]
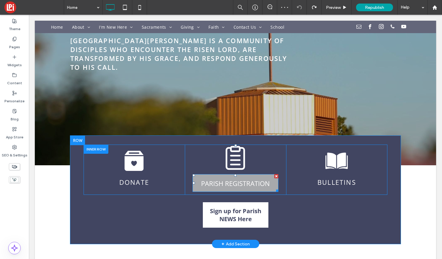
click at [225, 174] on span "PARISH REGISTRATION" at bounding box center [235, 183] width 69 height 18
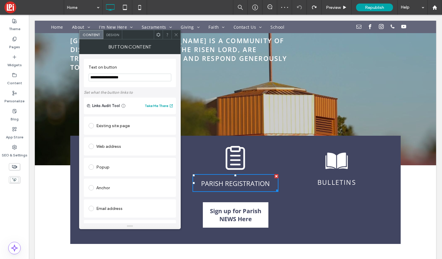
click at [112, 34] on span "Design" at bounding box center [112, 34] width 13 height 4
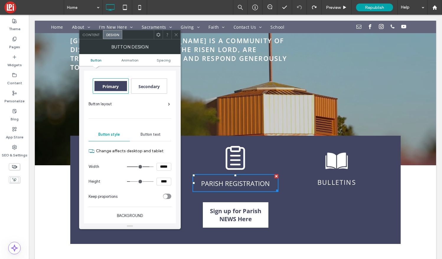
scroll to position [2, 0]
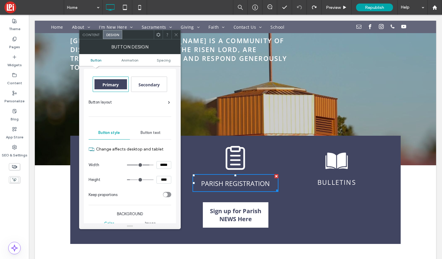
click at [150, 130] on span "Button text" at bounding box center [150, 132] width 20 height 5
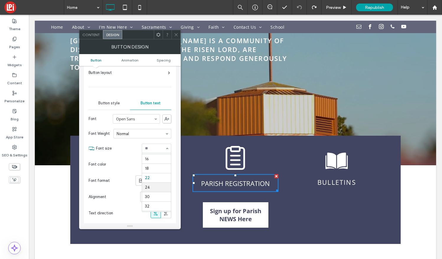
scroll to position [49, 0]
click at [334, 177] on link "Bulletin" at bounding box center [334, 181] width 35 height 9
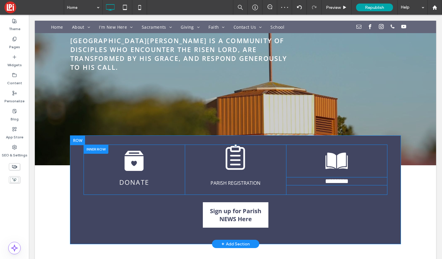
type input "*********"
type input "**"
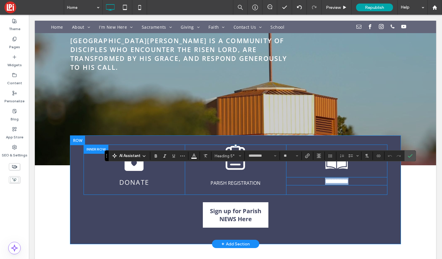
click at [335, 178] on link "********" at bounding box center [336, 181] width 23 height 6
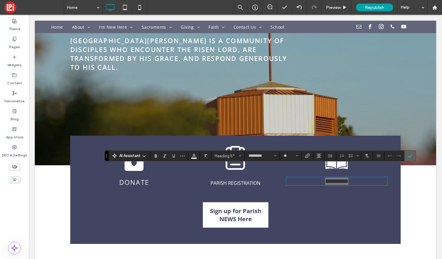
click at [409, 151] on span "Confirm" at bounding box center [409, 155] width 3 height 11
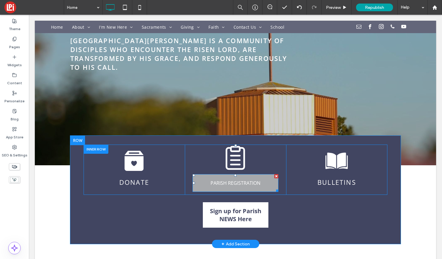
click at [275, 174] on div at bounding box center [276, 176] width 4 height 4
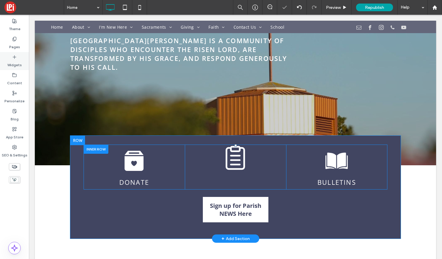
click at [14, 60] on label "Widgets" at bounding box center [14, 63] width 14 height 8
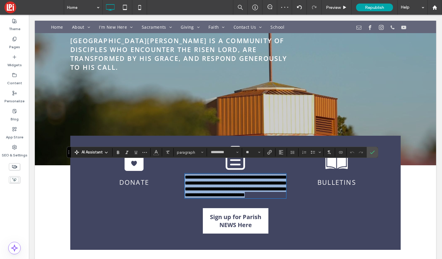
click at [226, 176] on span "**********" at bounding box center [236, 185] width 103 height 23
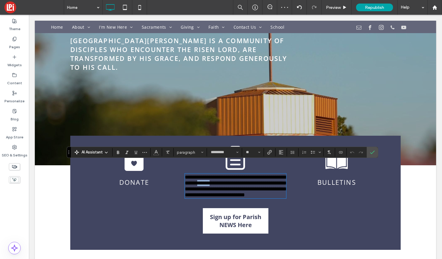
click at [226, 176] on span "**********" at bounding box center [236, 185] width 103 height 23
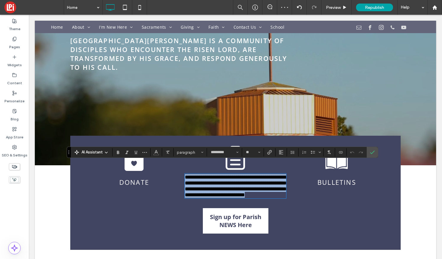
click at [226, 176] on span "**********" at bounding box center [236, 185] width 103 height 23
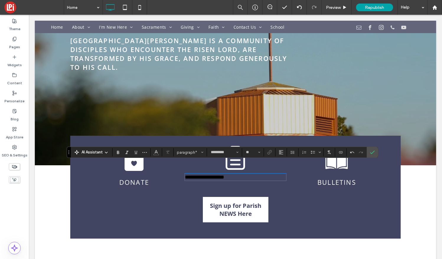
click at [256, 174] on p "**********" at bounding box center [235, 177] width 101 height 6
click at [113, 150] on section at bounding box center [131, 152] width 38 height 8
click at [116, 150] on icon "Bold" at bounding box center [118, 152] width 5 height 5
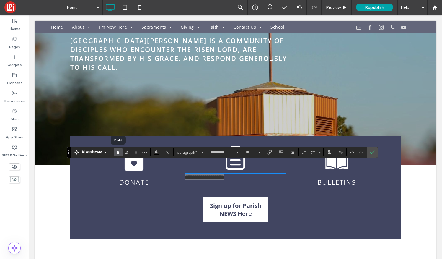
click at [116, 150] on icon "Bold" at bounding box center [118, 152] width 5 height 5
click at [225, 153] on input "*********" at bounding box center [222, 152] width 25 height 5
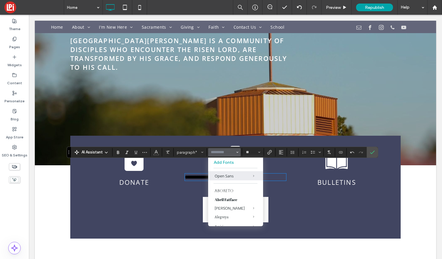
click at [253, 157] on div "AI Assistant paragraph* Add Fonts Open Sans Aboreto Abril Fatface Albert Sans A…" at bounding box center [222, 151] width 311 height 11
type input "*********"
click at [253, 155] on button "**" at bounding box center [252, 152] width 19 height 8
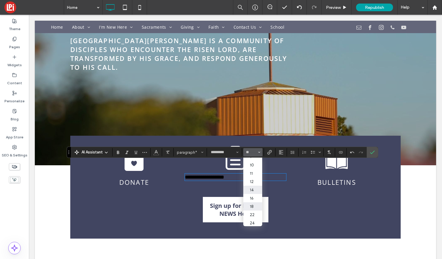
scroll to position [21, 0]
click at [250, 206] on label "22" at bounding box center [252, 206] width 19 height 8
type input "**"
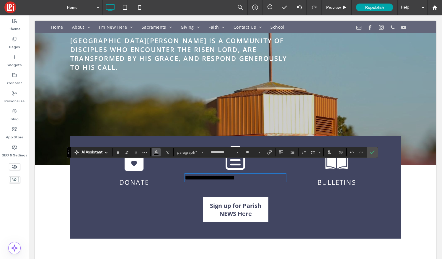
click at [155, 153] on icon "Color" at bounding box center [156, 151] width 5 height 5
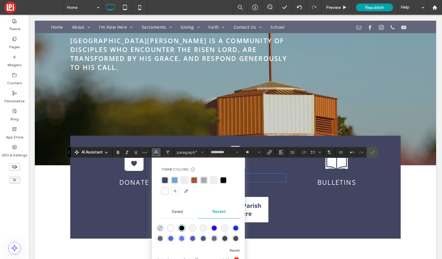
click at [164, 191] on div "rgba(255,255,255,1)" at bounding box center [165, 191] width 6 height 6
click at [280, 151] on use "Alignment" at bounding box center [281, 152] width 4 height 4
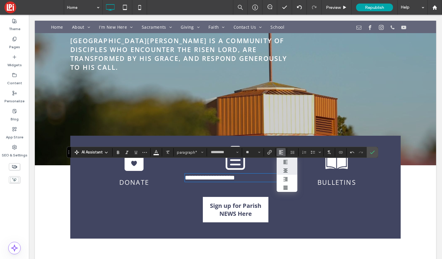
click at [284, 167] on label "ui.textEditor.alignment.center" at bounding box center [287, 170] width 21 height 9
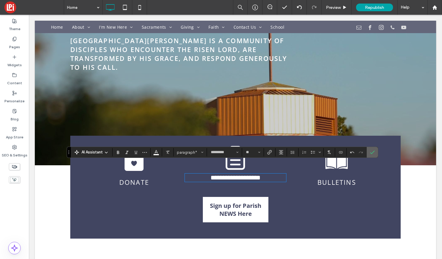
click at [373, 151] on icon "Confirm" at bounding box center [372, 152] width 5 height 5
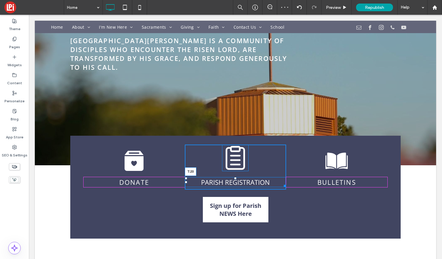
drag, startPoint x: 235, startPoint y: 163, endPoint x: 235, endPoint y: 168, distance: 4.4
click at [235, 177] on div at bounding box center [235, 178] width 2 height 2
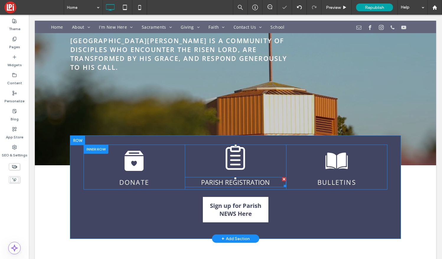
click at [235, 177] on span "PARISH REGISTRATION" at bounding box center [235, 181] width 69 height 9
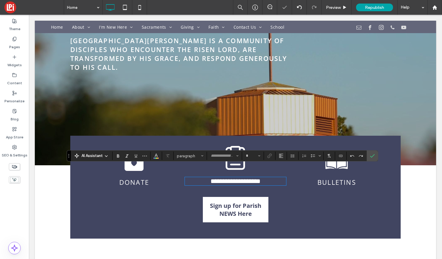
type input "*********"
type input "**"
click at [235, 178] on span "**********" at bounding box center [235, 181] width 50 height 6
click at [271, 155] on use "Link" at bounding box center [269, 155] width 4 height 4
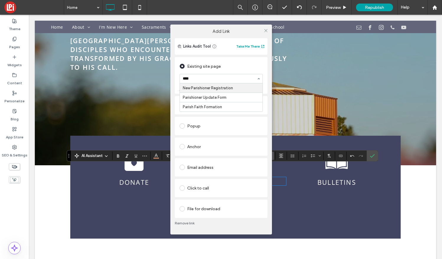
type input "*****"
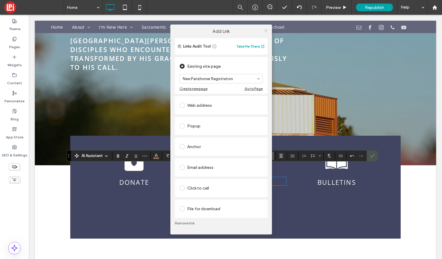
click at [267, 28] on icon at bounding box center [266, 30] width 4 height 4
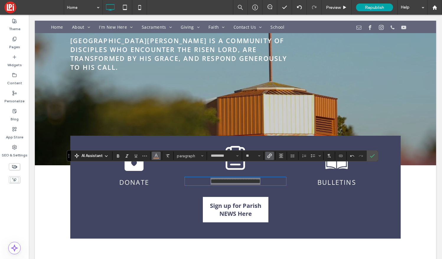
click at [152, 154] on button "Color" at bounding box center [156, 155] width 9 height 8
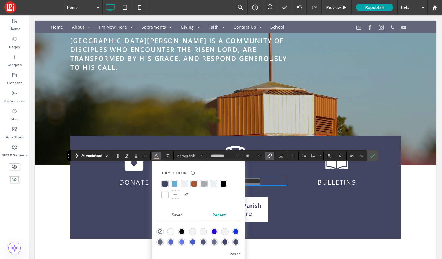
click at [162, 197] on div "rgba(255,255,255,1)" at bounding box center [165, 195] width 6 height 6
click at [372, 154] on icon "Confirm" at bounding box center [372, 155] width 5 height 5
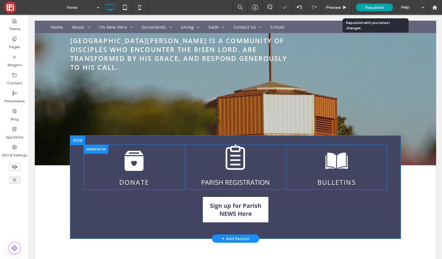
click at [372, 4] on div "Republish" at bounding box center [374, 8] width 37 height 8
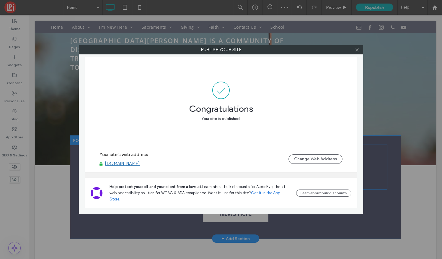
click at [356, 49] on icon at bounding box center [357, 50] width 4 height 4
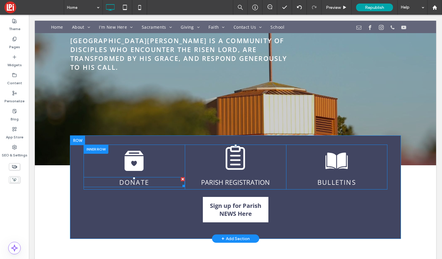
click at [136, 177] on link "Donate" at bounding box center [134, 181] width 30 height 9
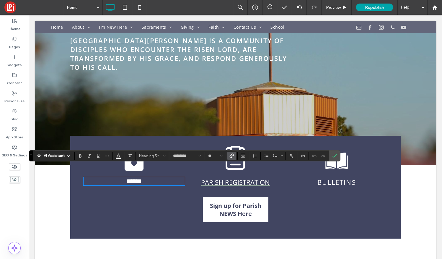
click at [258, 177] on link "PARISH REGISTRATION" at bounding box center [235, 181] width 69 height 9
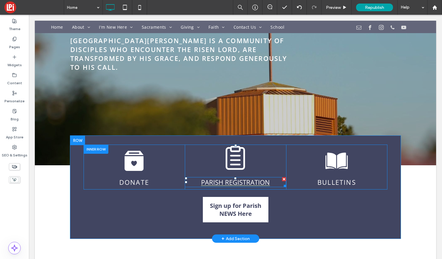
click at [258, 177] on link "PARISH REGISTRATION" at bounding box center [235, 181] width 69 height 9
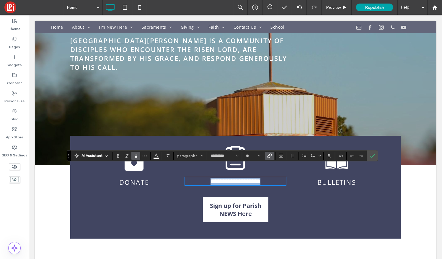
click at [340, 177] on link "Bulletin" at bounding box center [334, 181] width 35 height 9
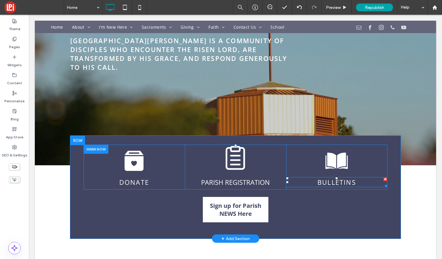
click at [340, 177] on link "Bulletin" at bounding box center [334, 181] width 35 height 9
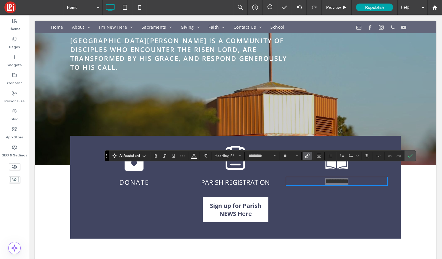
click at [307, 154] on use "Link" at bounding box center [307, 155] width 4 height 4
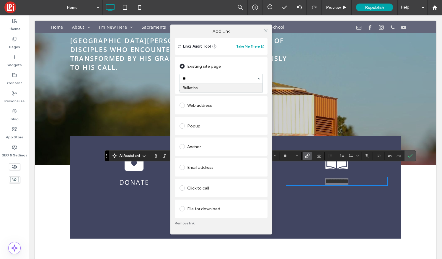
type input "***"
click at [266, 30] on icon at bounding box center [266, 30] width 4 height 4
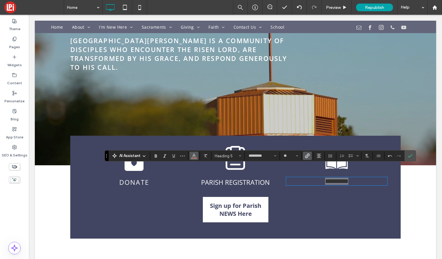
click at [194, 153] on icon "Color" at bounding box center [194, 155] width 5 height 5
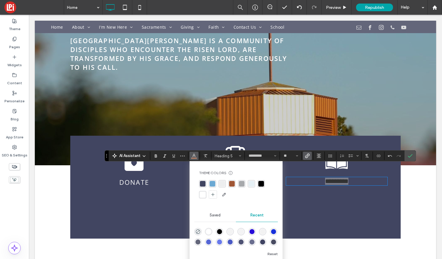
click at [202, 193] on div "rgba(255,255,255,1)" at bounding box center [203, 195] width 6 height 6
click at [409, 154] on icon "Confirm" at bounding box center [410, 155] width 5 height 5
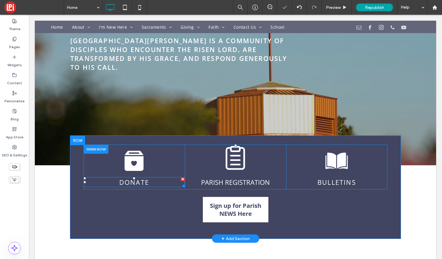
click at [136, 177] on link "Donate" at bounding box center [134, 181] width 30 height 9
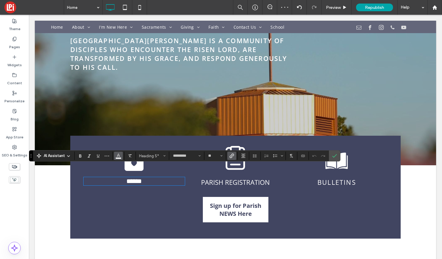
click at [119, 156] on icon "Color" at bounding box center [118, 155] width 5 height 5
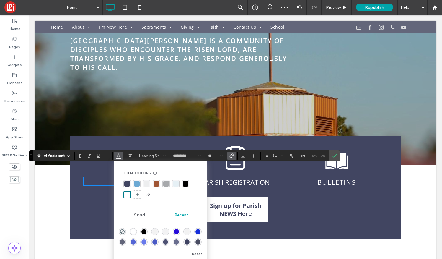
click at [127, 194] on div "rgba(255,255,255,1)" at bounding box center [127, 195] width 6 height 6
click at [335, 155] on icon "Confirm" at bounding box center [334, 155] width 5 height 5
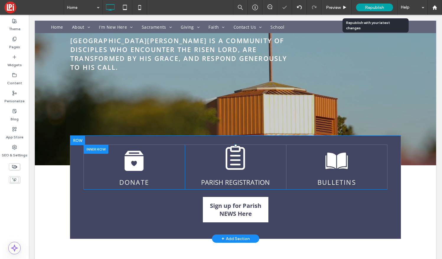
click at [367, 8] on span "Republish" at bounding box center [374, 7] width 19 height 5
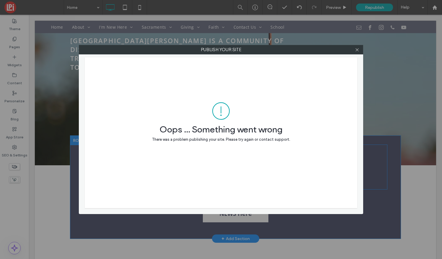
click at [359, 49] on div at bounding box center [356, 49] width 9 height 9
click at [358, 50] on icon at bounding box center [357, 50] width 4 height 4
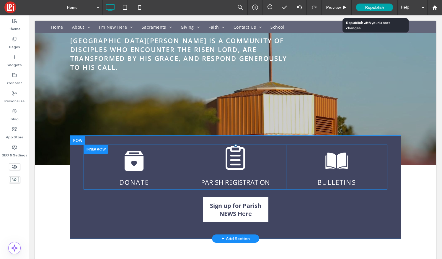
click at [372, 8] on span "Republish" at bounding box center [374, 7] width 19 height 5
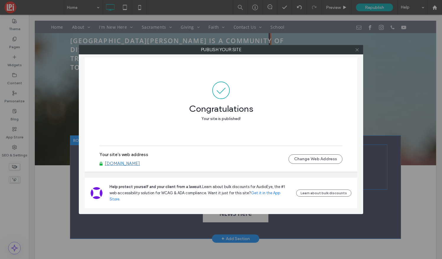
click at [358, 50] on icon at bounding box center [357, 50] width 4 height 4
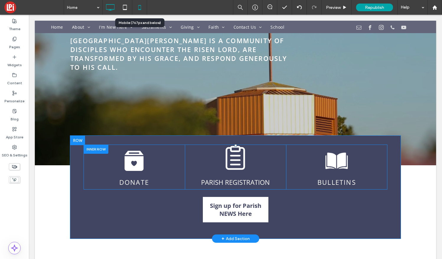
click at [141, 9] on icon at bounding box center [140, 7] width 12 height 12
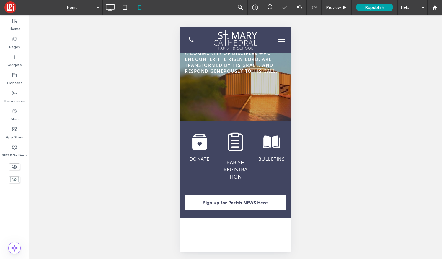
scroll to position [35, 0]
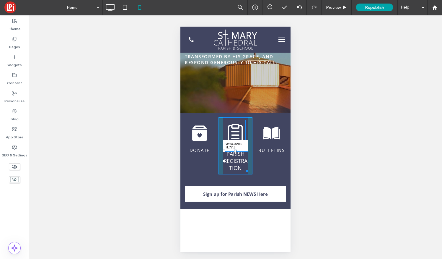
drag, startPoint x: 247, startPoint y: 170, endPoint x: 257, endPoint y: 161, distance: 13.8
click at [257, 161] on div "Donate Click To Paste PARISH REGISTRATION W:84.3203 H:77.5 Click To Paste Bulle…" at bounding box center [235, 145] width 101 height 57
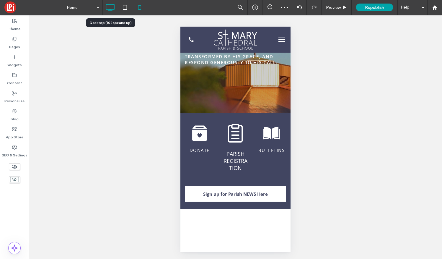
click at [109, 6] on icon at bounding box center [110, 7] width 12 height 12
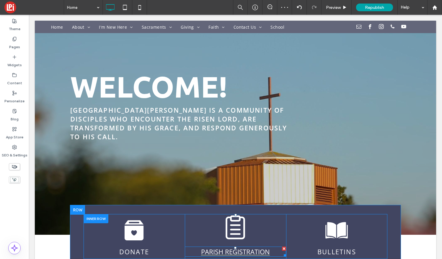
scroll to position [48, 0]
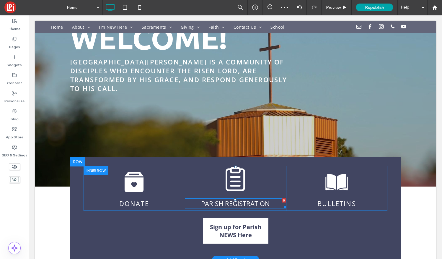
click at [220, 199] on link "PARISH REGISTRATION" at bounding box center [235, 203] width 69 height 9
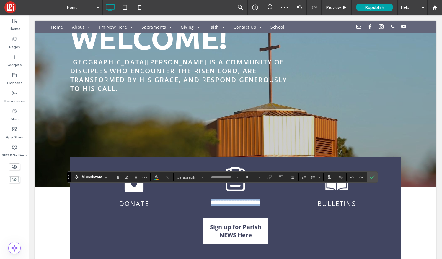
type input "*********"
type input "**"
click at [259, 177] on icon "Size" at bounding box center [259, 177] width 2 height 2
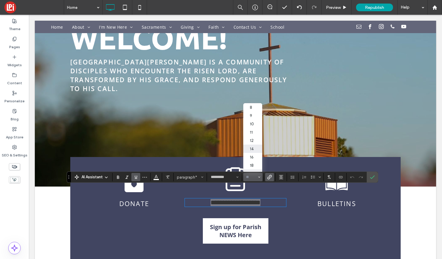
click at [256, 149] on label "14" at bounding box center [252, 148] width 19 height 8
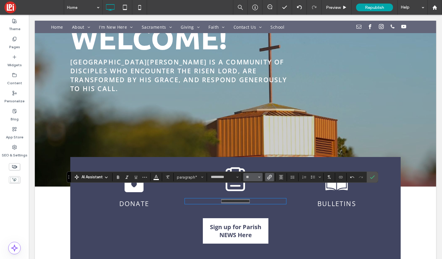
click at [261, 176] on button "**" at bounding box center [252, 177] width 19 height 8
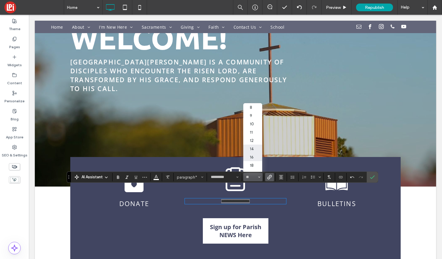
click at [255, 157] on label "16" at bounding box center [252, 157] width 19 height 8
type input "**"
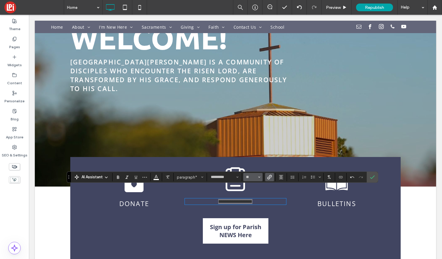
click at [258, 176] on icon "Size" at bounding box center [259, 177] width 2 height 2
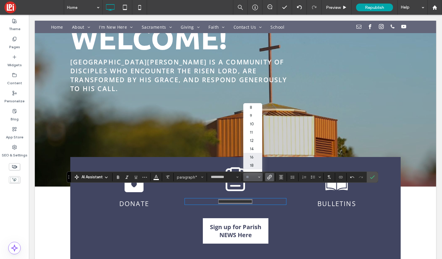
click at [254, 166] on label "18" at bounding box center [252, 165] width 19 height 8
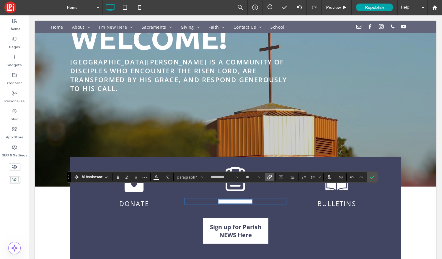
type input "**"
click at [139, 7] on icon at bounding box center [140, 7] width 12 height 12
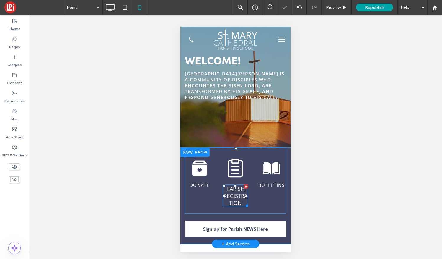
scroll to position [0, 0]
click at [238, 199] on link "PARISH REGISTRATION" at bounding box center [235, 195] width 24 height 21
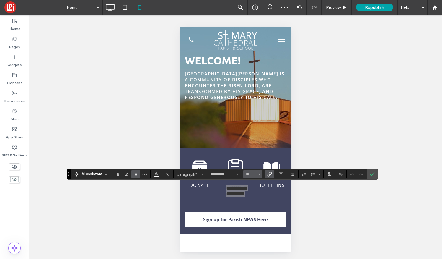
click at [259, 175] on icon "Size" at bounding box center [259, 174] width 2 height 2
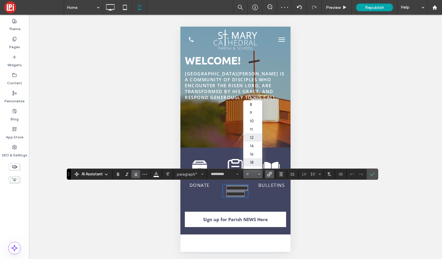
click at [257, 135] on label "12" at bounding box center [252, 137] width 19 height 8
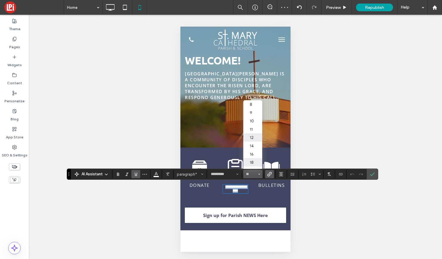
type input "**"
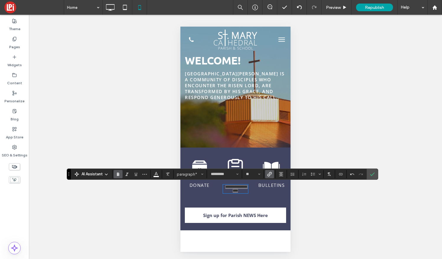
click at [116, 173] on icon "Bold" at bounding box center [118, 173] width 5 height 5
click at [374, 173] on icon "Confirm" at bounding box center [372, 173] width 5 height 5
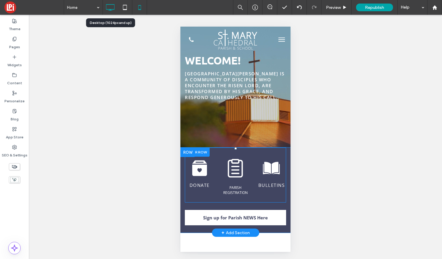
click at [111, 6] on icon at bounding box center [110, 7] width 12 height 12
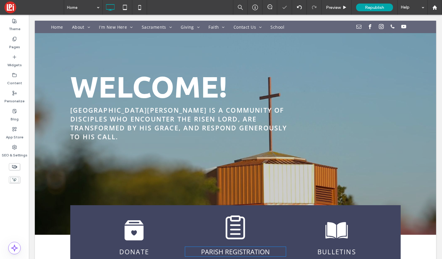
scroll to position [40, 0]
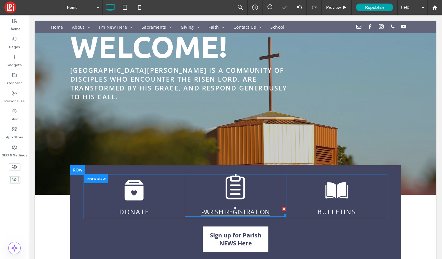
click at [247, 207] on link "PARISH REGISTRATION" at bounding box center [235, 211] width 69 height 9
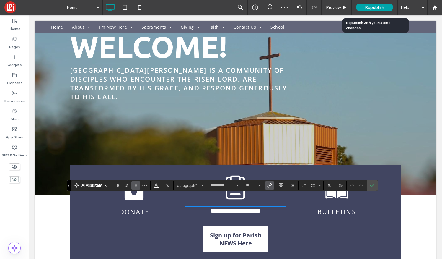
click at [381, 9] on span "Republish" at bounding box center [374, 7] width 19 height 5
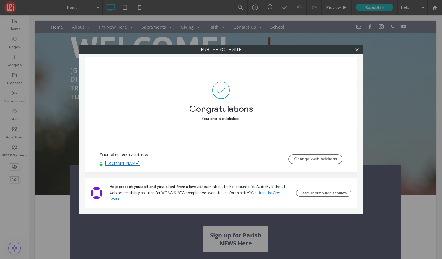
scroll to position [40, 0]
click at [357, 48] on icon at bounding box center [357, 50] width 4 height 4
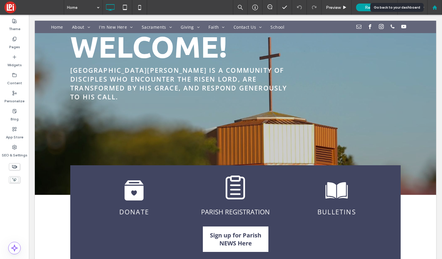
click at [431, 7] on div at bounding box center [434, 7] width 14 height 5
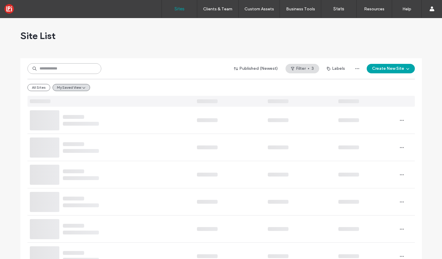
click at [82, 66] on input at bounding box center [64, 68] width 74 height 11
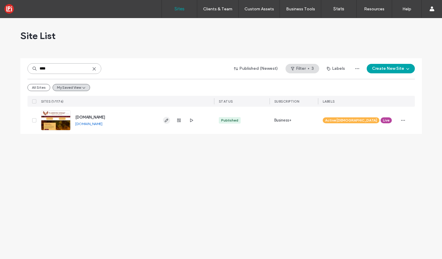
type input "****"
click at [165, 118] on icon "button" at bounding box center [166, 120] width 5 height 5
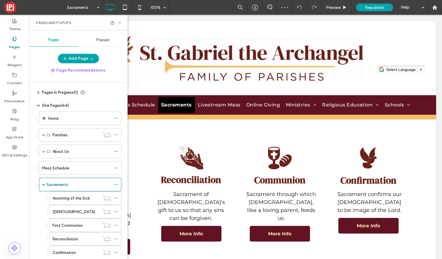
click at [119, 22] on use at bounding box center [119, 23] width 3 height 3
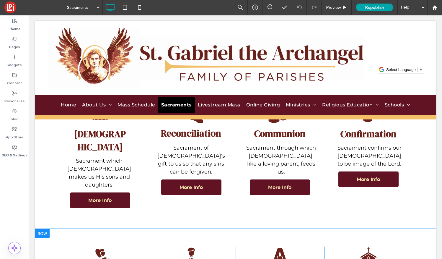
scroll to position [46, 0]
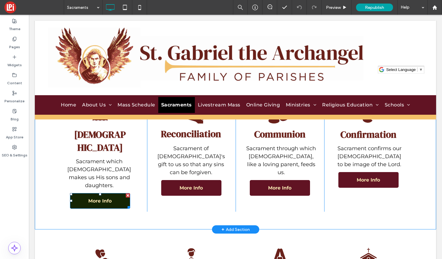
click at [122, 193] on link "More Info" at bounding box center [100, 201] width 60 height 16
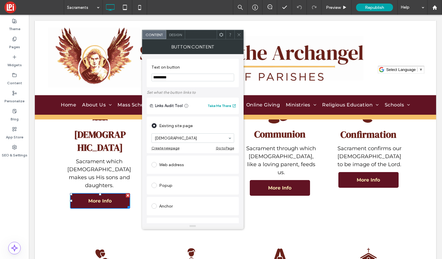
click at [175, 36] on span "Design" at bounding box center [175, 34] width 13 height 4
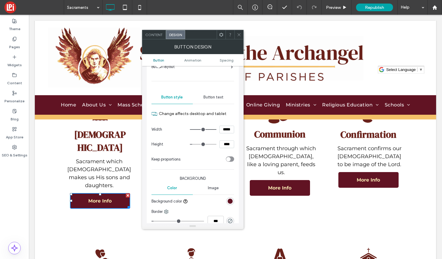
scroll to position [50, 0]
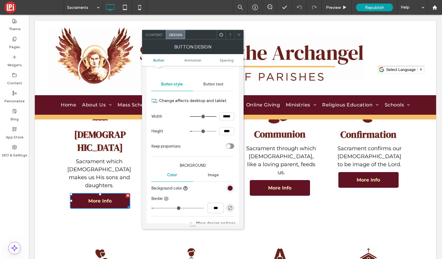
click at [240, 32] on span at bounding box center [239, 34] width 4 height 9
